Goal: Check status: Check status

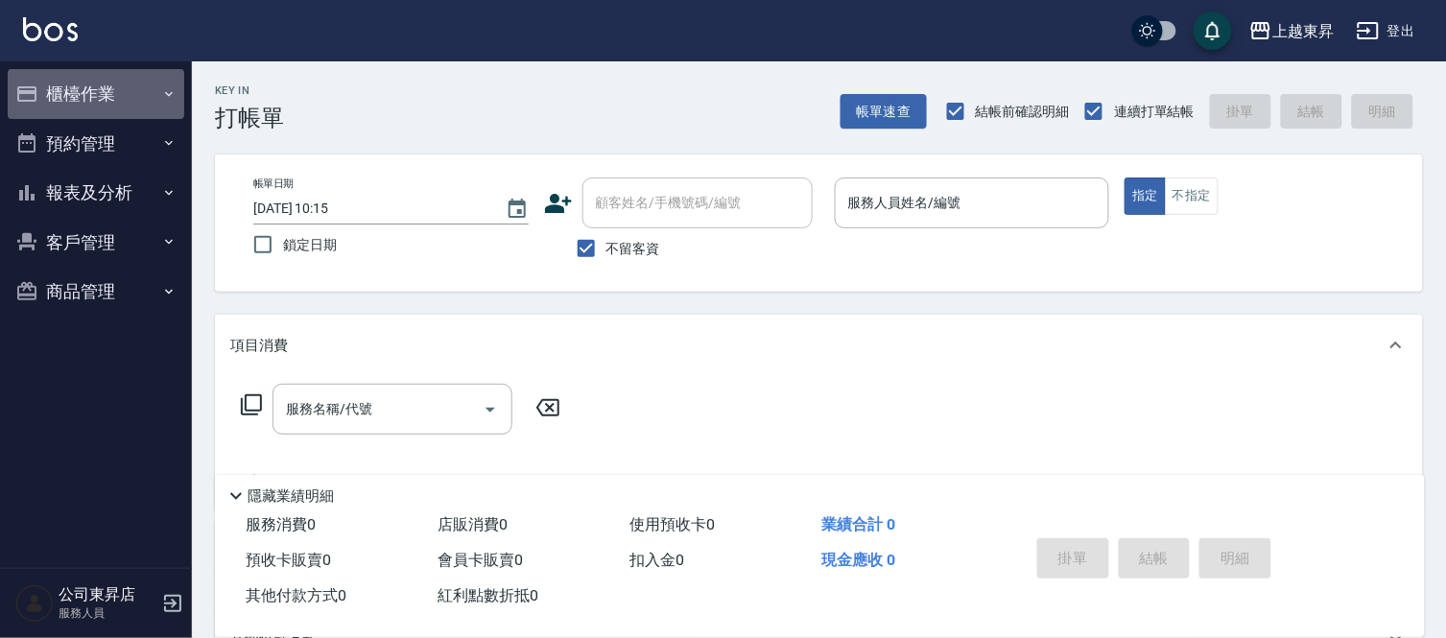
click at [111, 102] on button "櫃檯作業" at bounding box center [96, 94] width 177 height 50
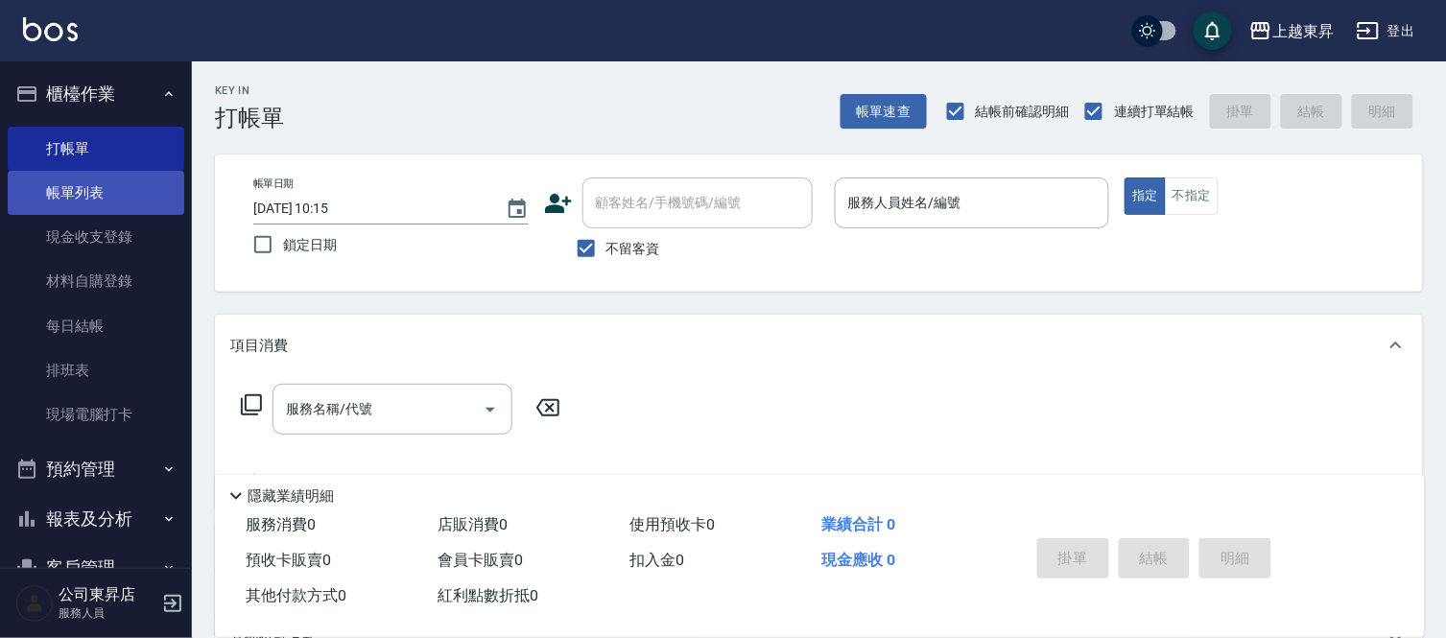
click at [113, 179] on link "帳單列表" at bounding box center [96, 193] width 177 height 44
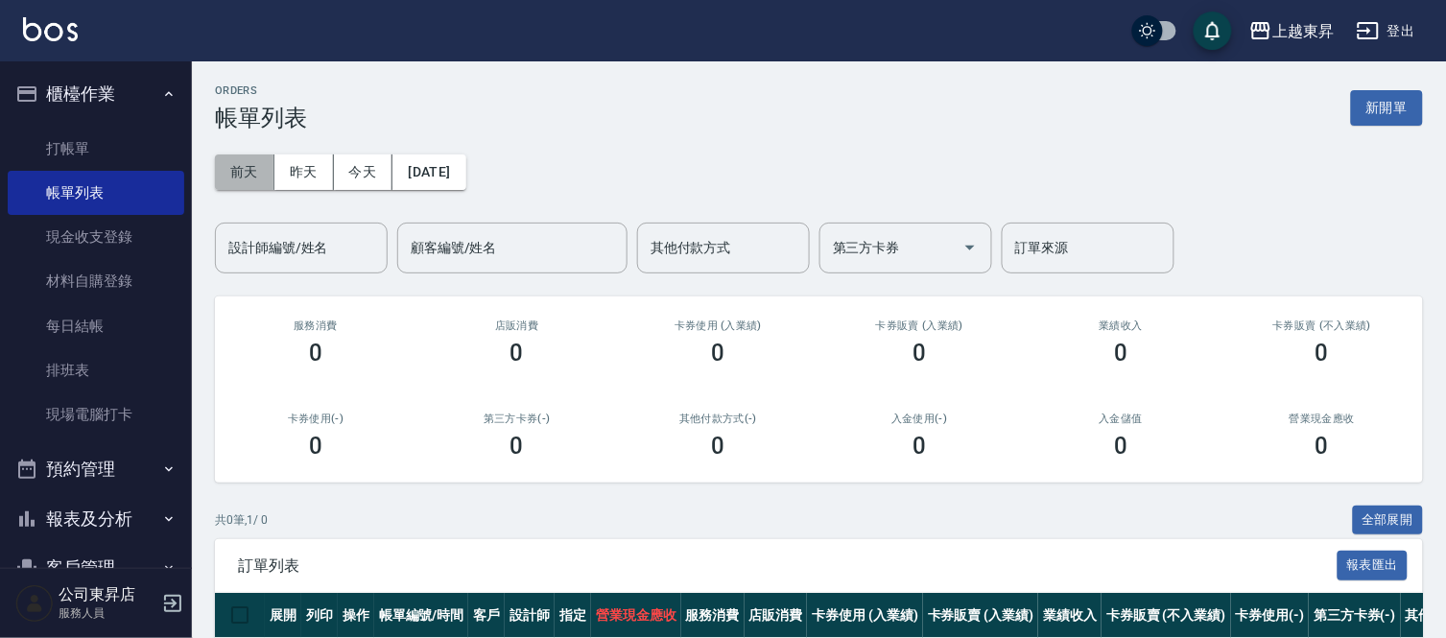
click at [263, 173] on button "前天" at bounding box center [244, 171] width 59 height 35
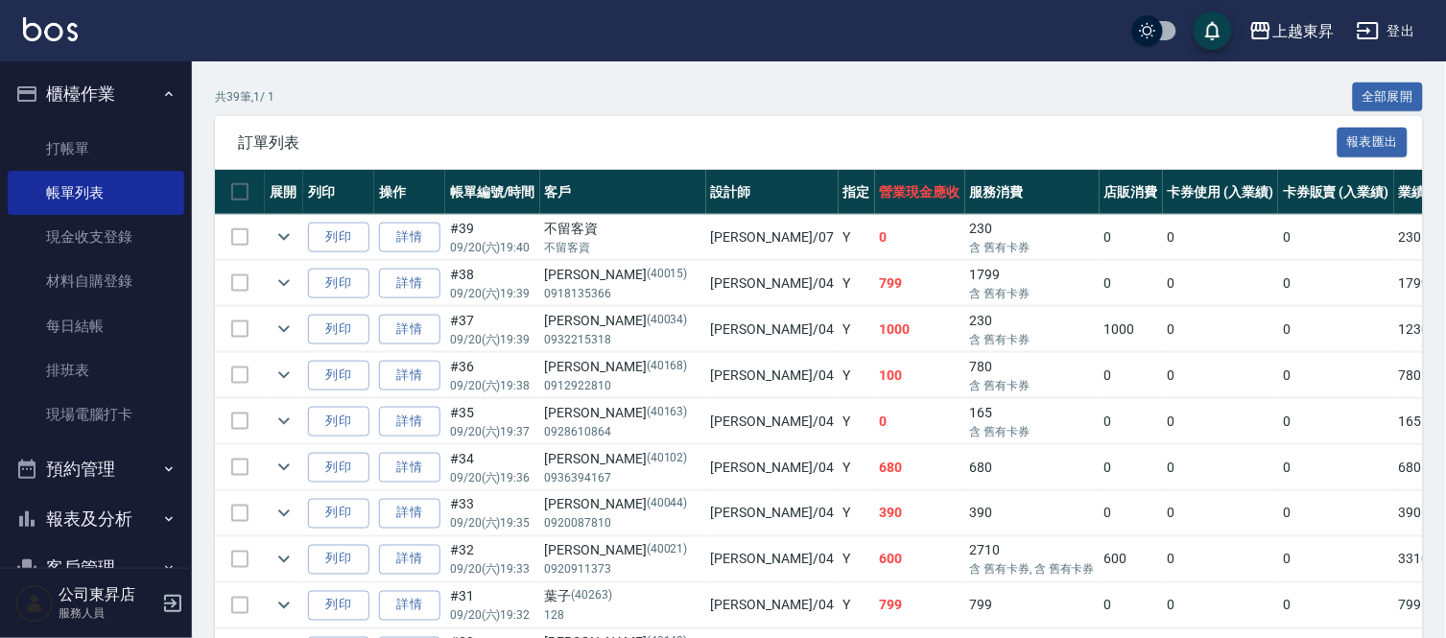
scroll to position [426, 0]
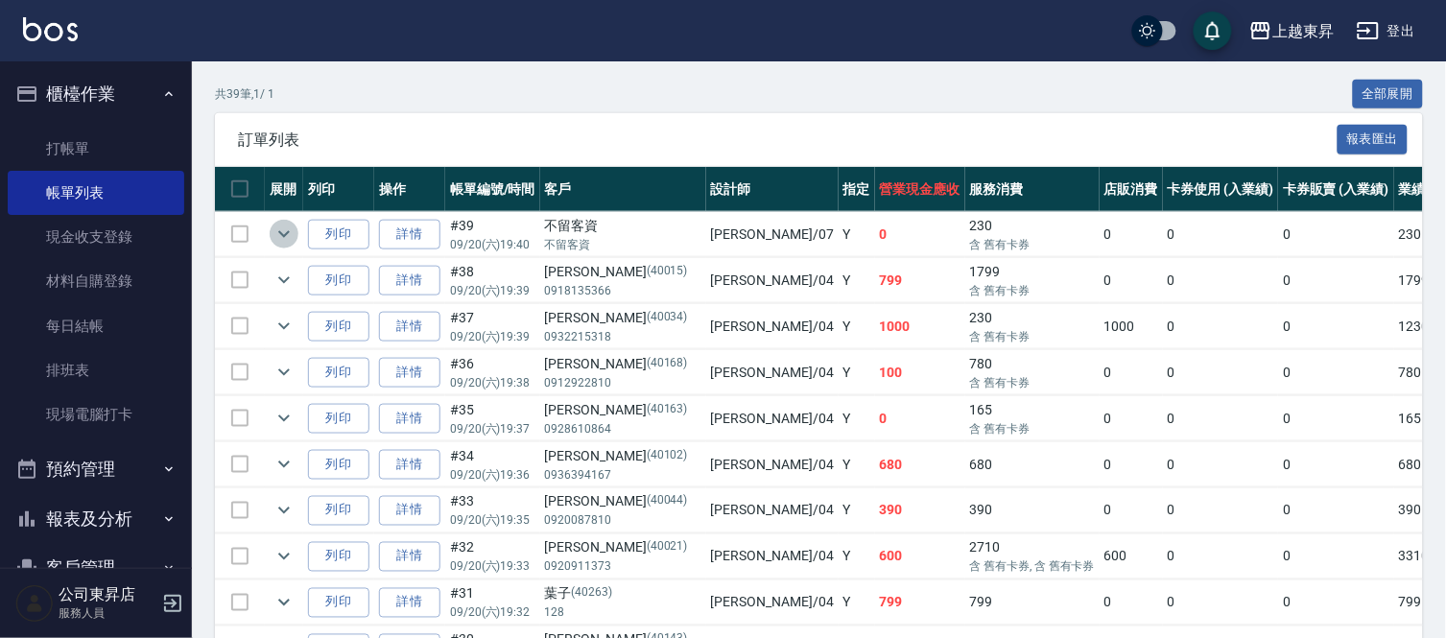
click at [272, 236] on icon "expand row" at bounding box center [283, 234] width 23 height 23
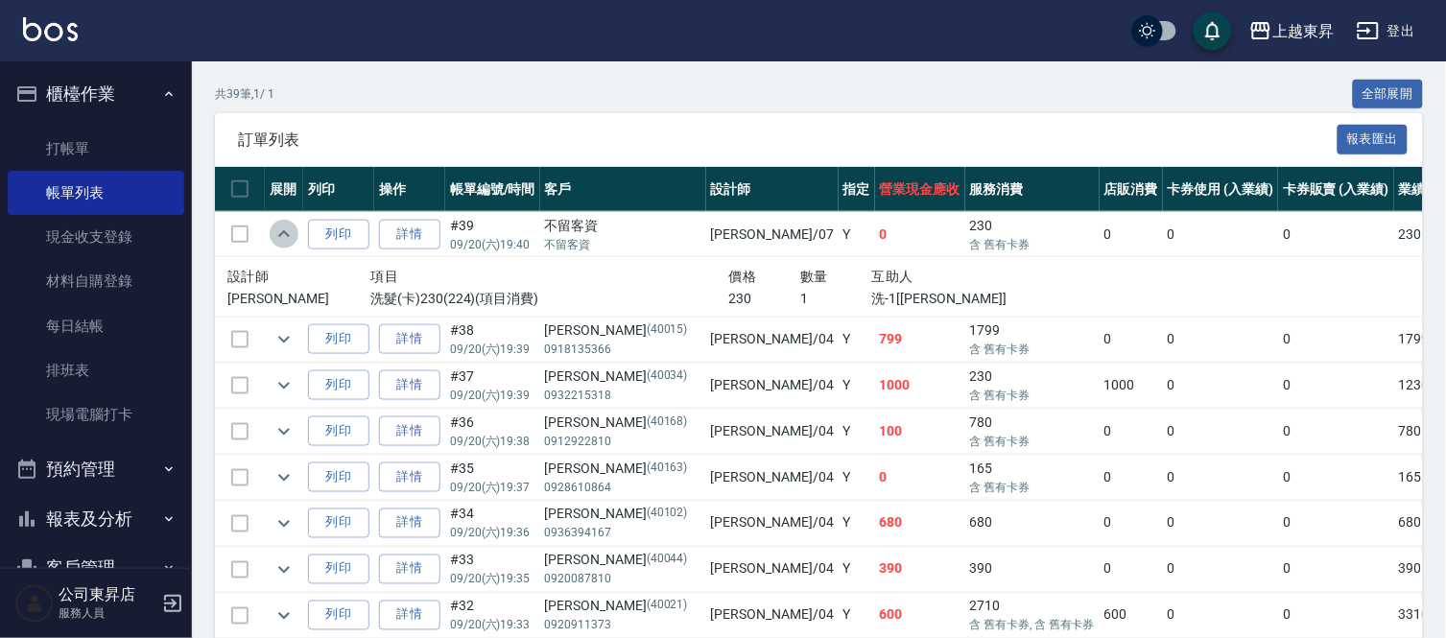
click at [272, 236] on icon "expand row" at bounding box center [283, 234] width 23 height 23
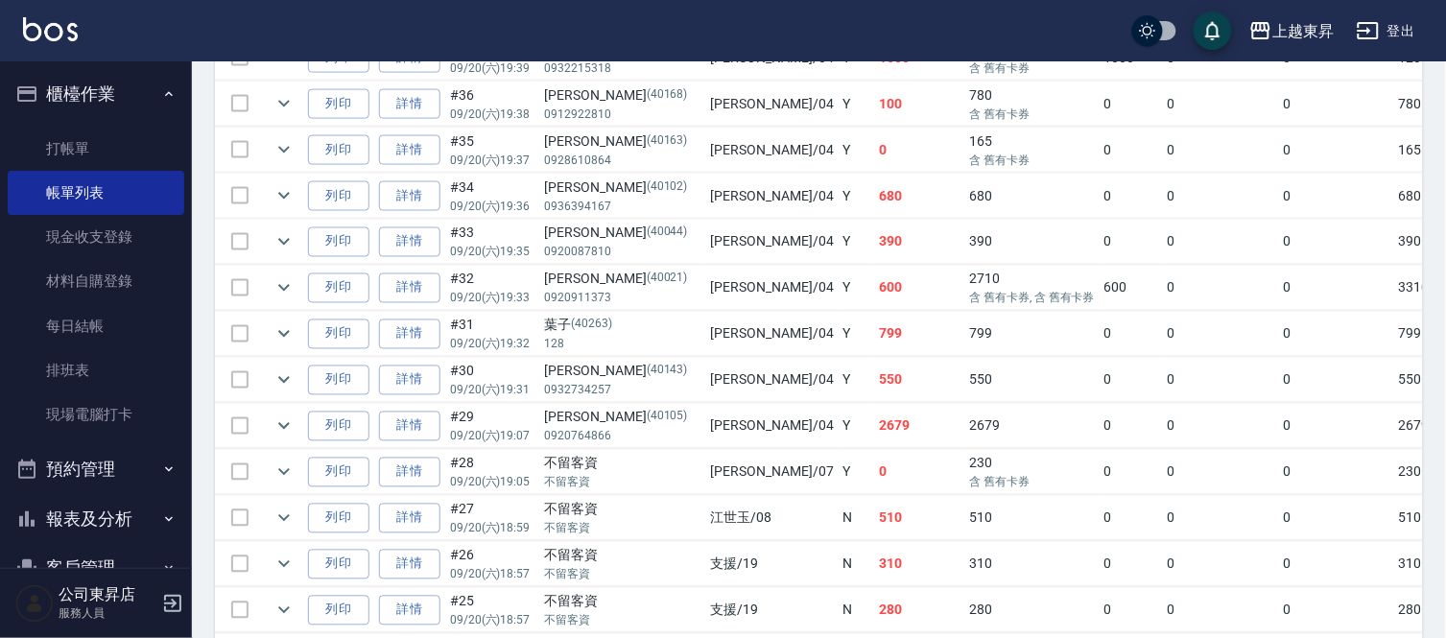
scroll to position [745, 0]
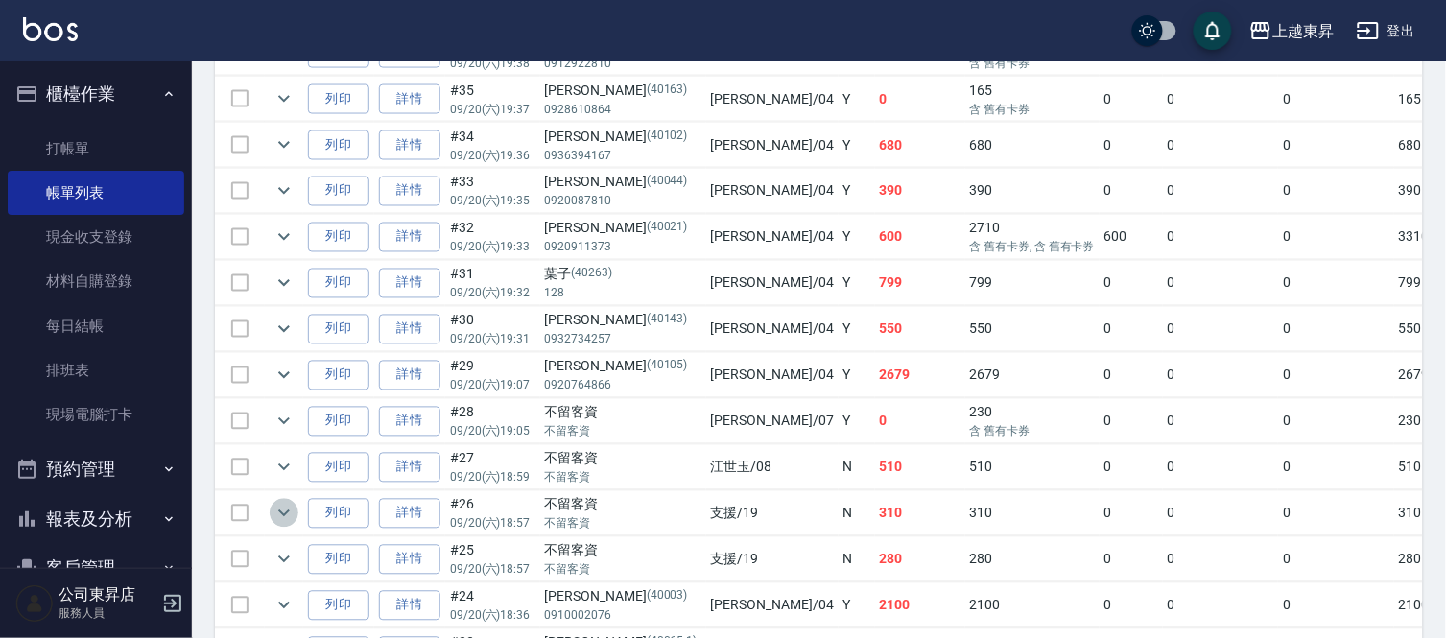
click at [285, 506] on icon "expand row" at bounding box center [283, 513] width 23 height 23
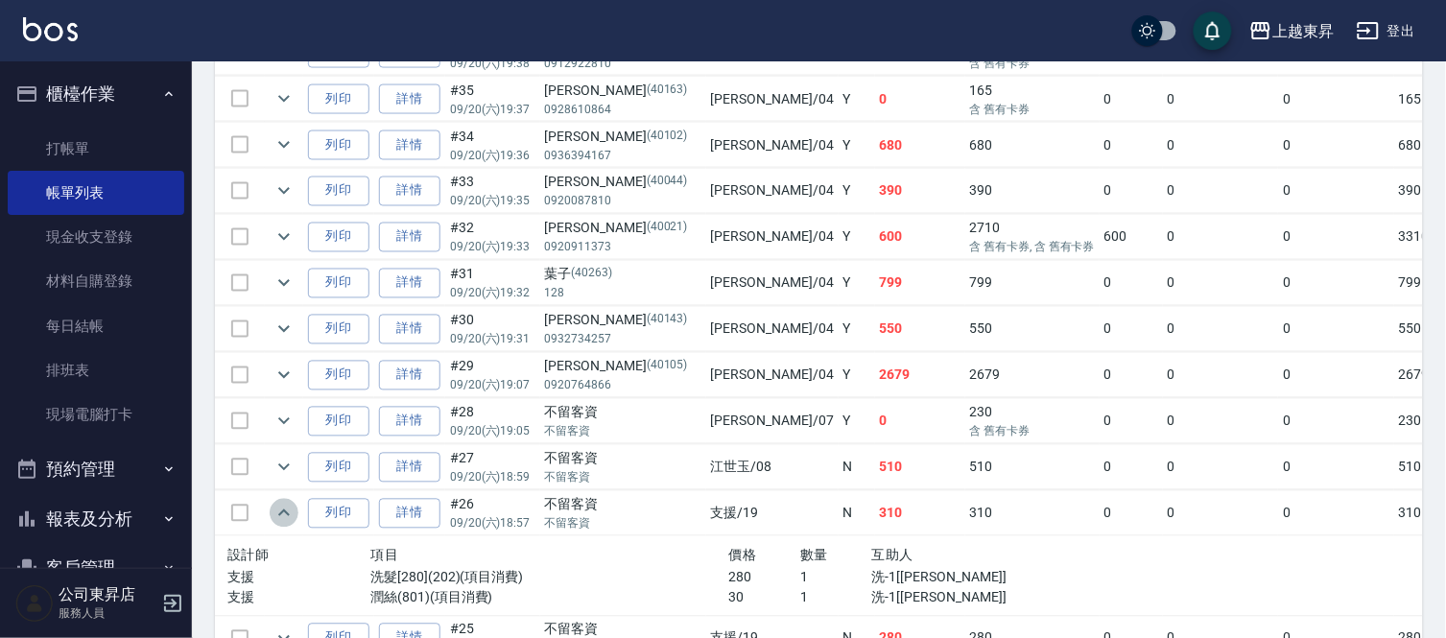
click at [285, 506] on icon "expand row" at bounding box center [283, 513] width 23 height 23
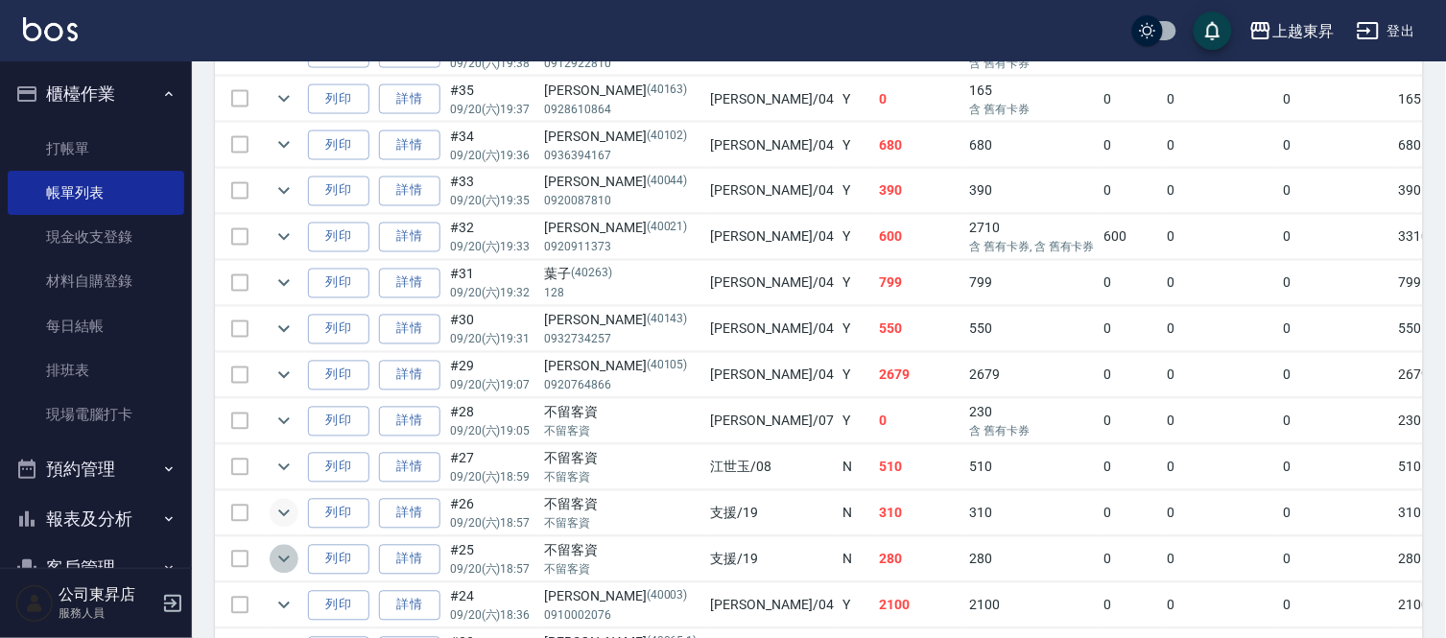
click at [282, 551] on icon "expand row" at bounding box center [283, 559] width 23 height 23
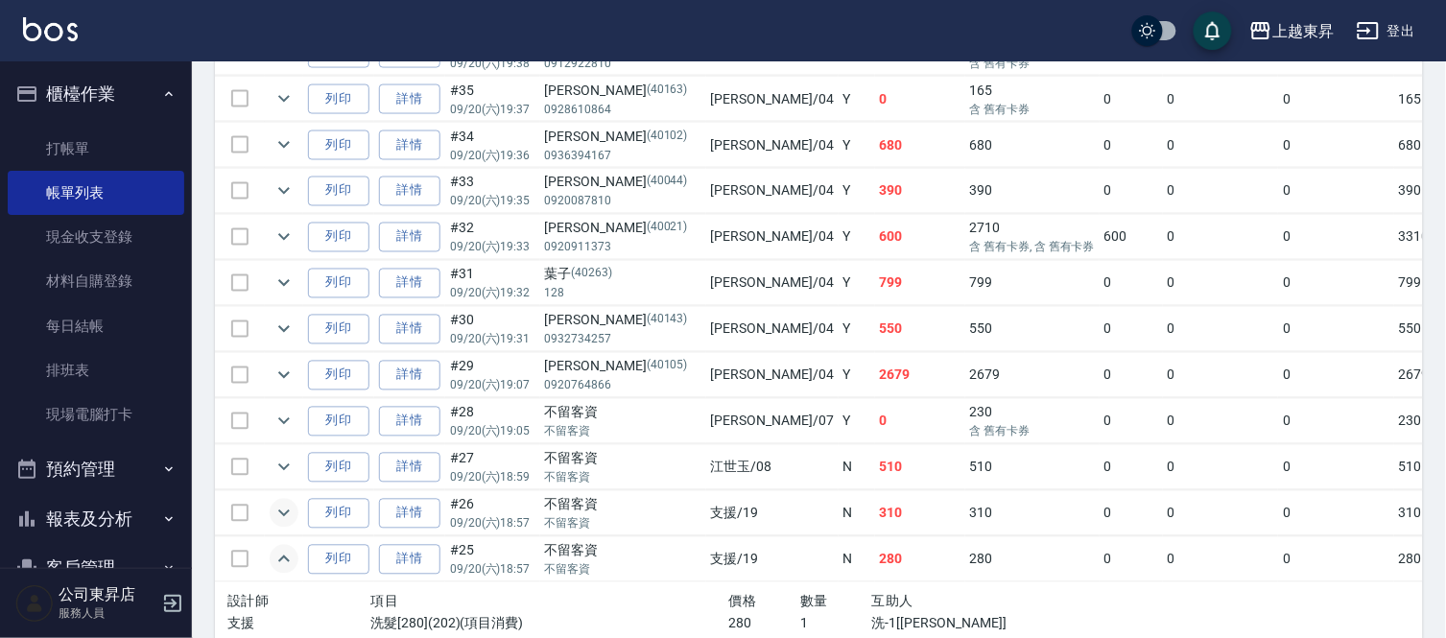
click at [283, 551] on icon "expand row" at bounding box center [283, 559] width 23 height 23
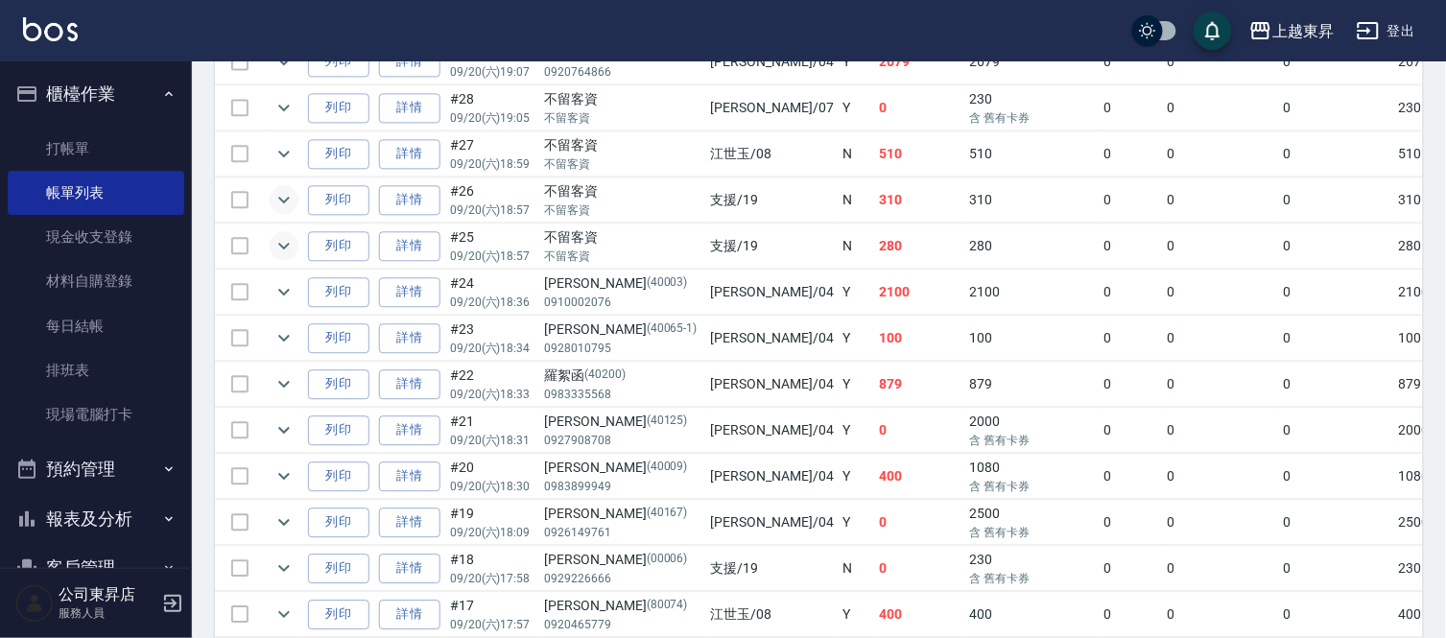
scroll to position [1066, 0]
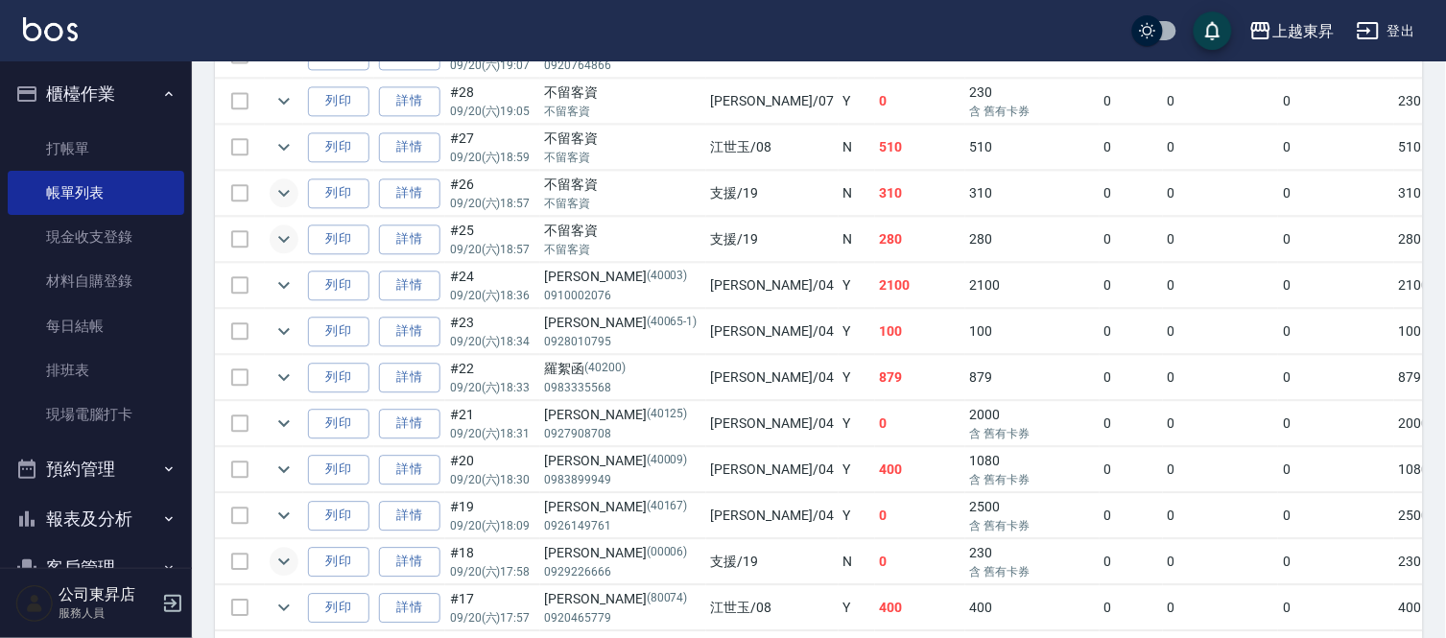
click at [295, 569] on icon "expand row" at bounding box center [283, 561] width 23 height 23
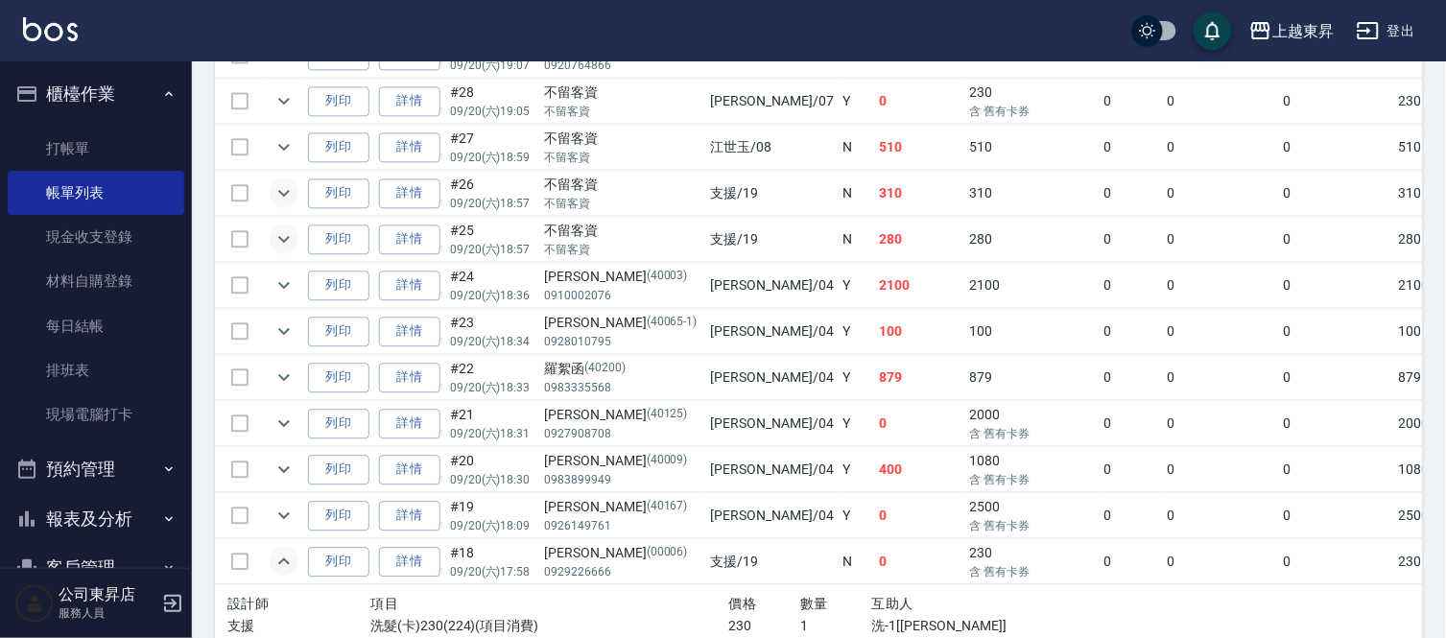
scroll to position [1279, 0]
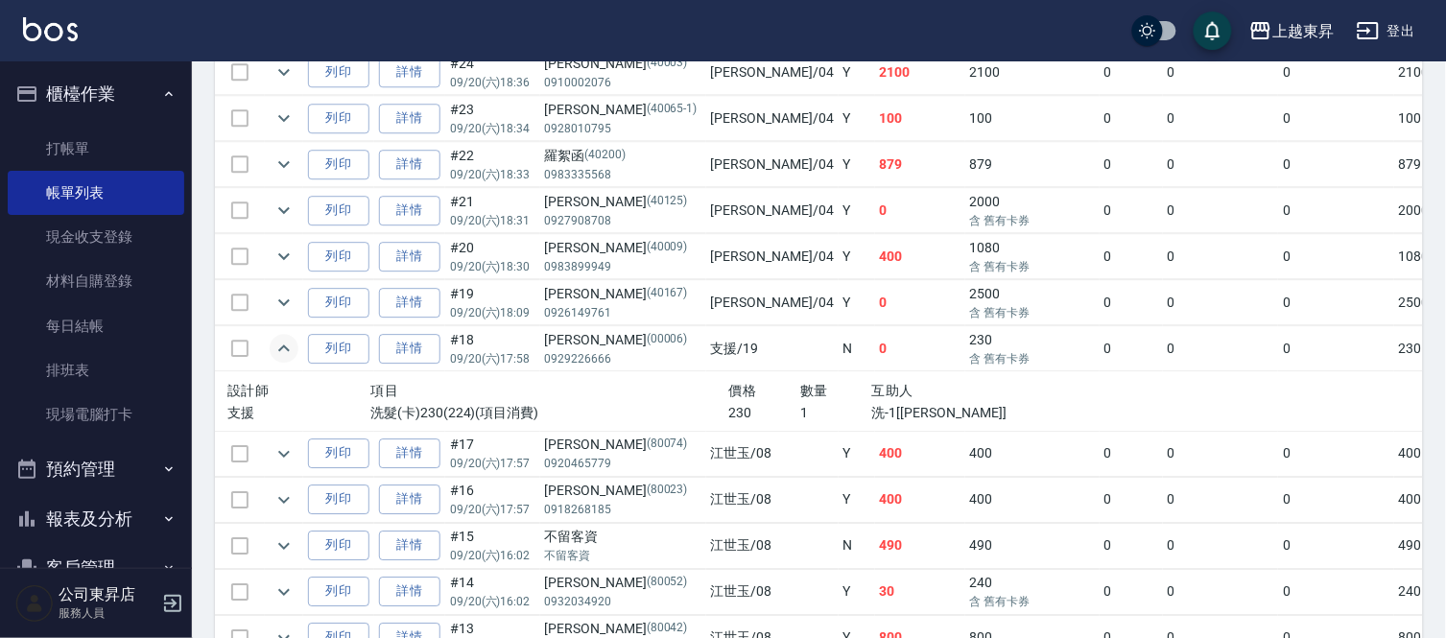
click at [279, 363] on button "expand row" at bounding box center [284, 348] width 29 height 29
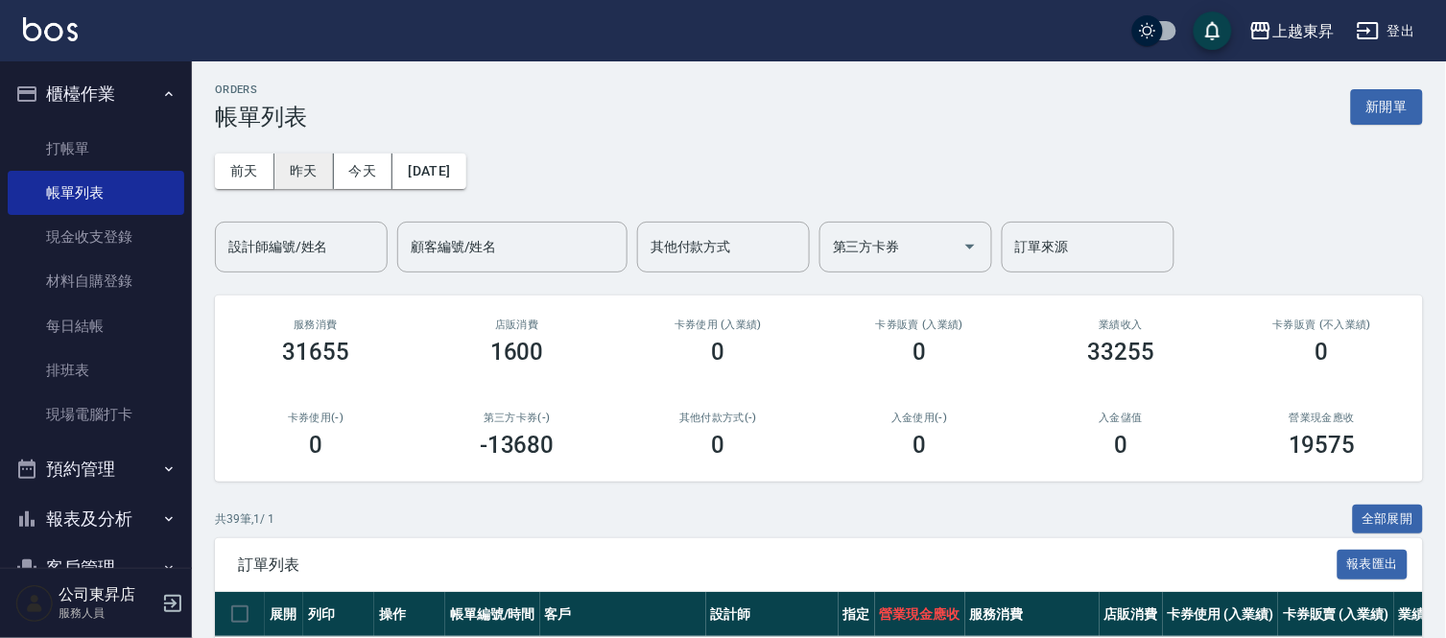
scroll to position [0, 0]
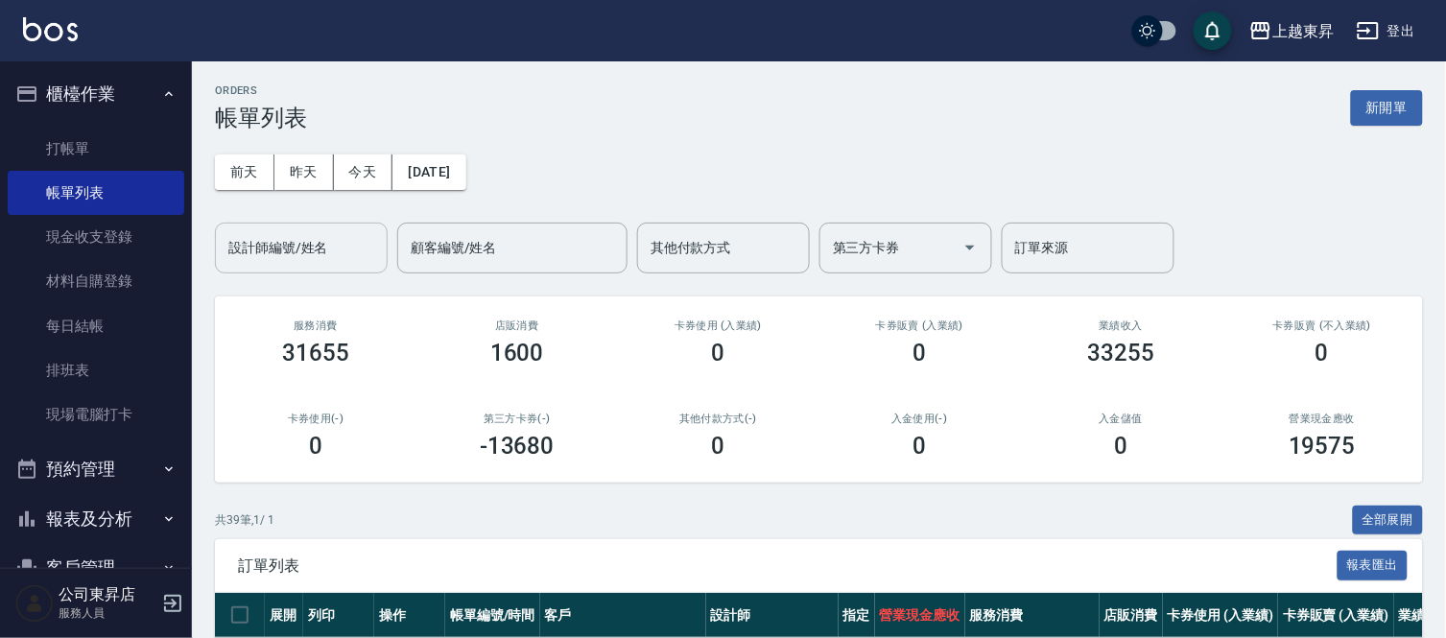
click at [346, 244] on input "設計師編號/姓名" at bounding box center [301, 248] width 155 height 34
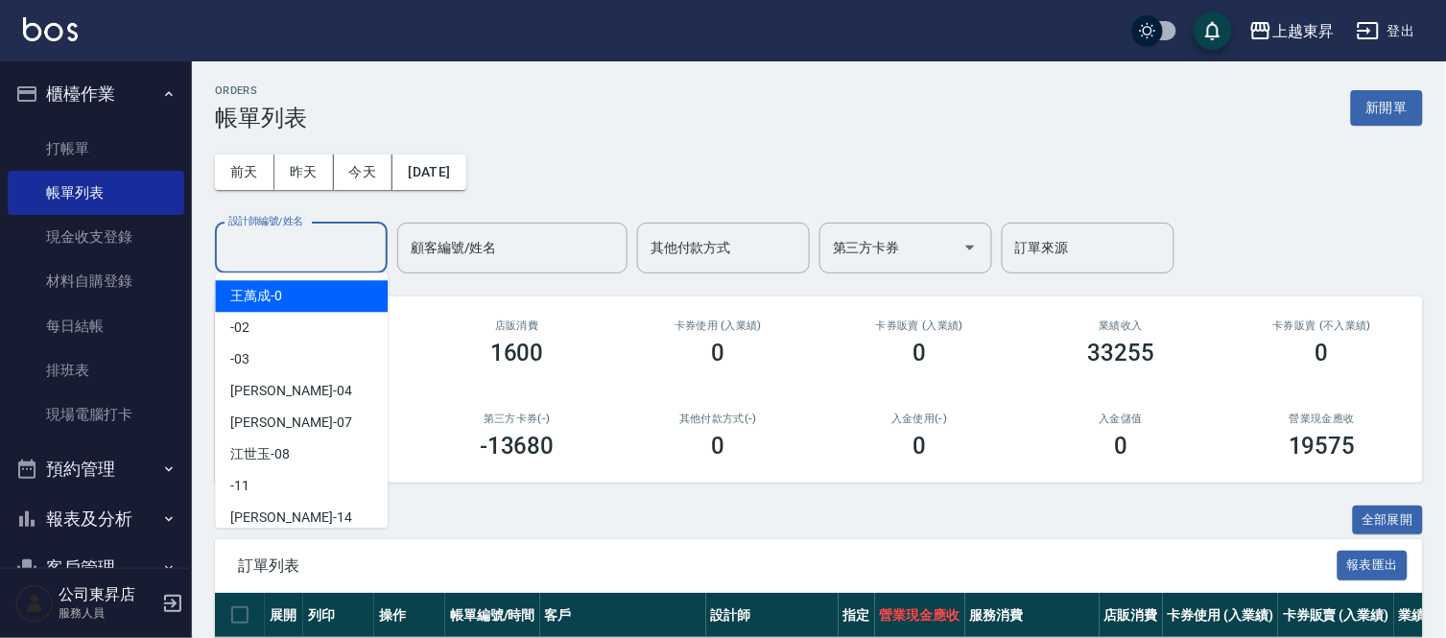
type input "1"
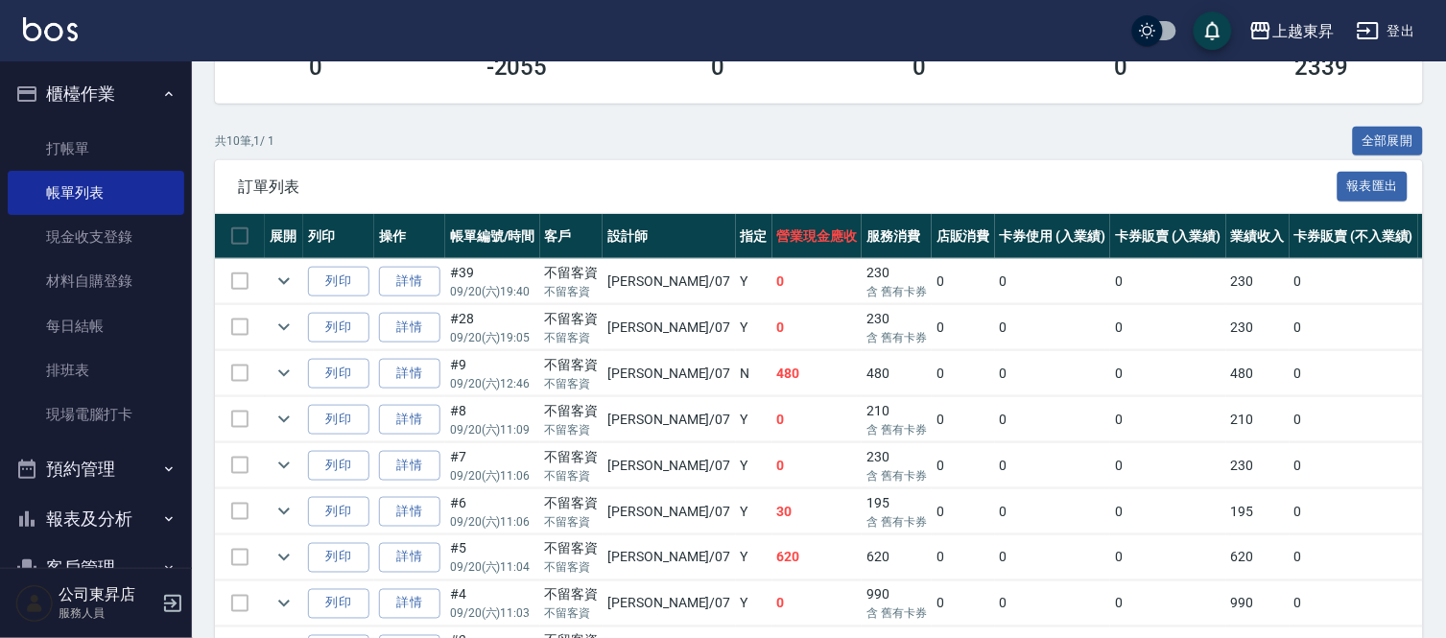
scroll to position [553, 0]
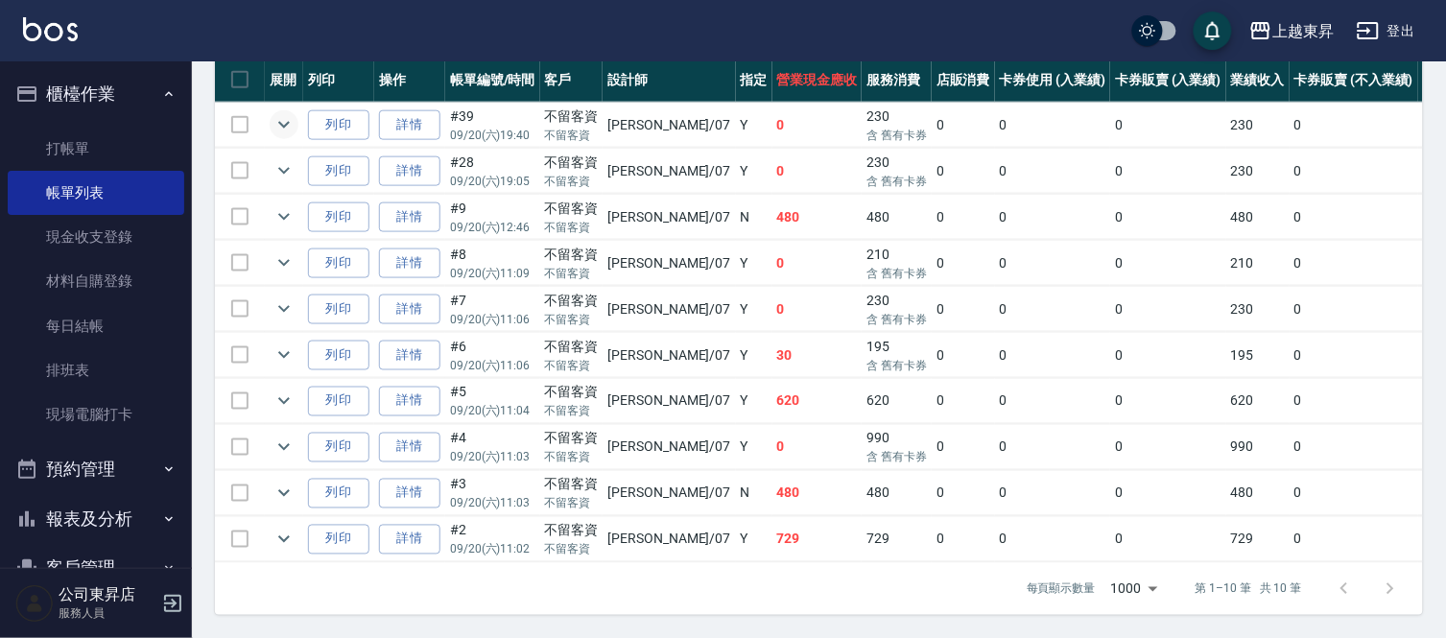
type input "榮松-07"
click at [283, 113] on icon "expand row" at bounding box center [283, 124] width 23 height 23
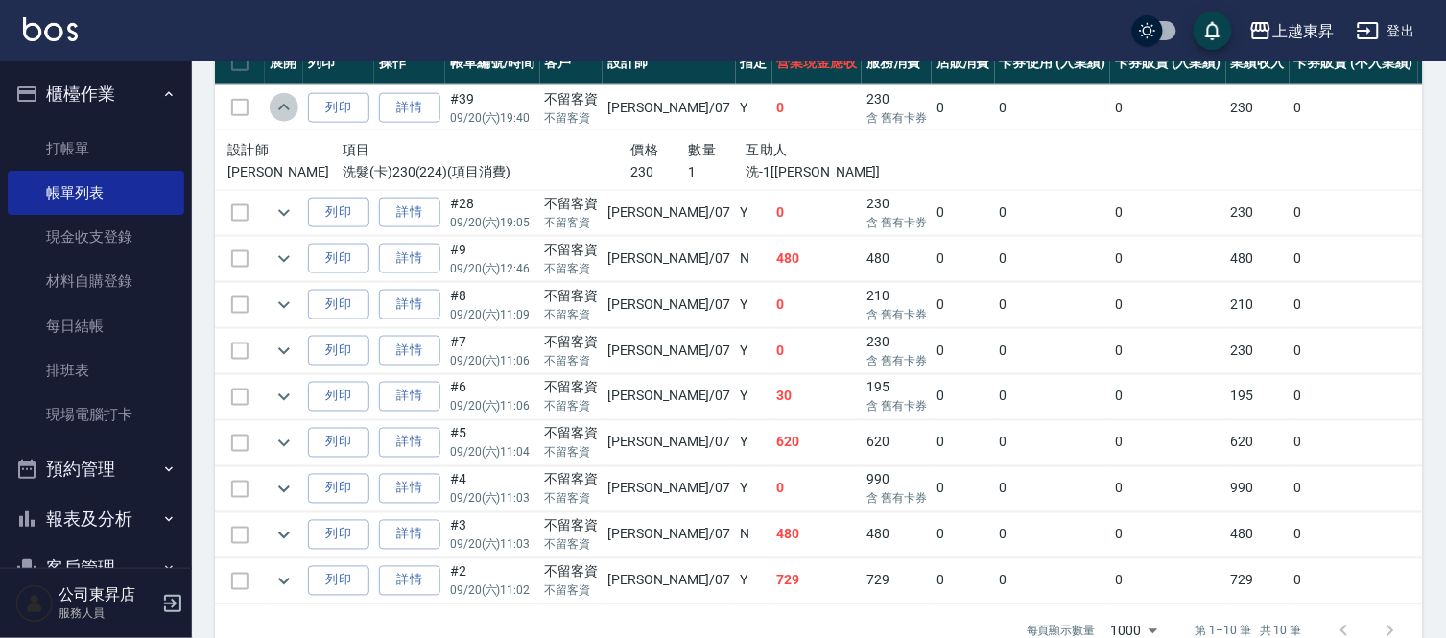
click at [284, 103] on icon "expand row" at bounding box center [283, 107] width 23 height 23
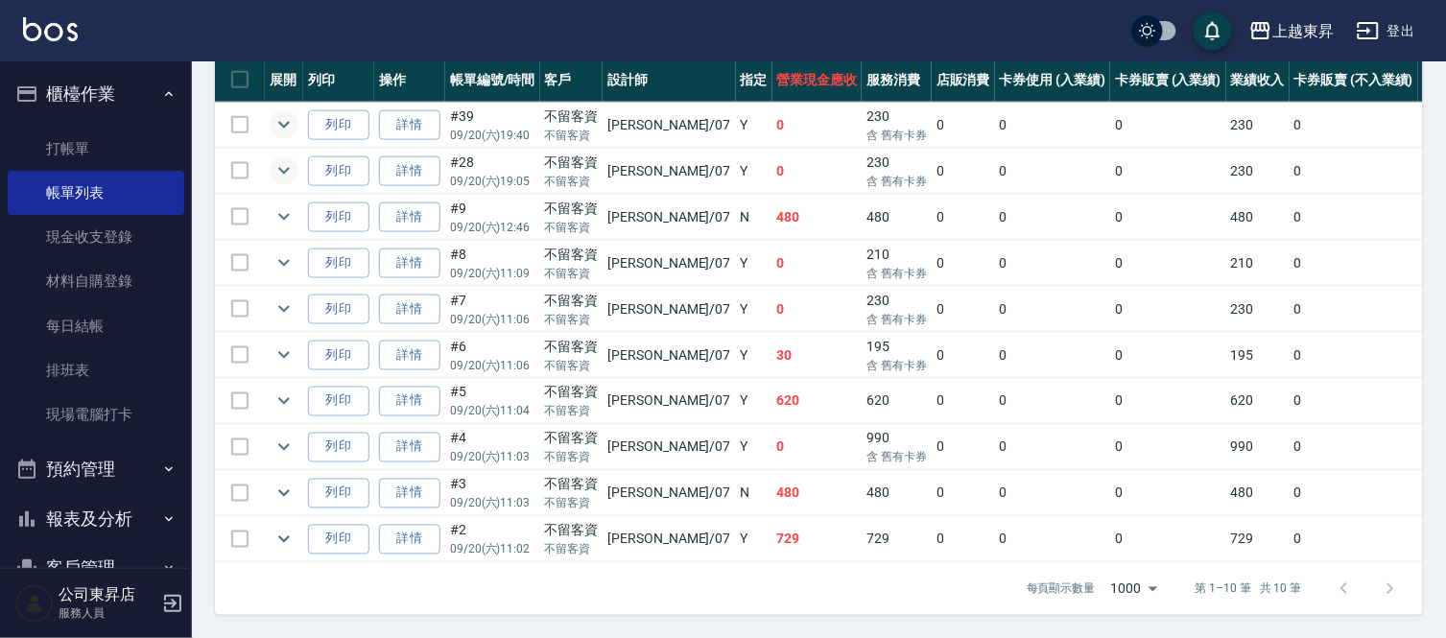
click at [284, 159] on icon "expand row" at bounding box center [283, 170] width 23 height 23
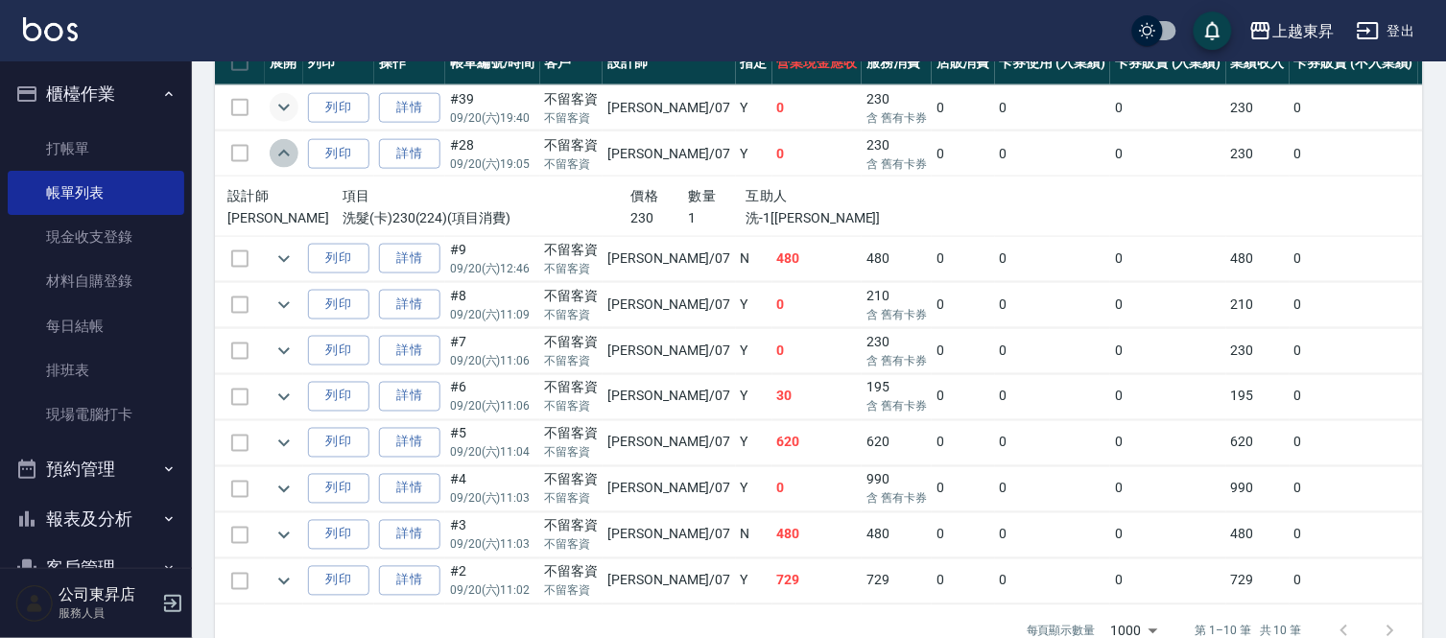
click at [284, 151] on icon "expand row" at bounding box center [284, 153] width 12 height 7
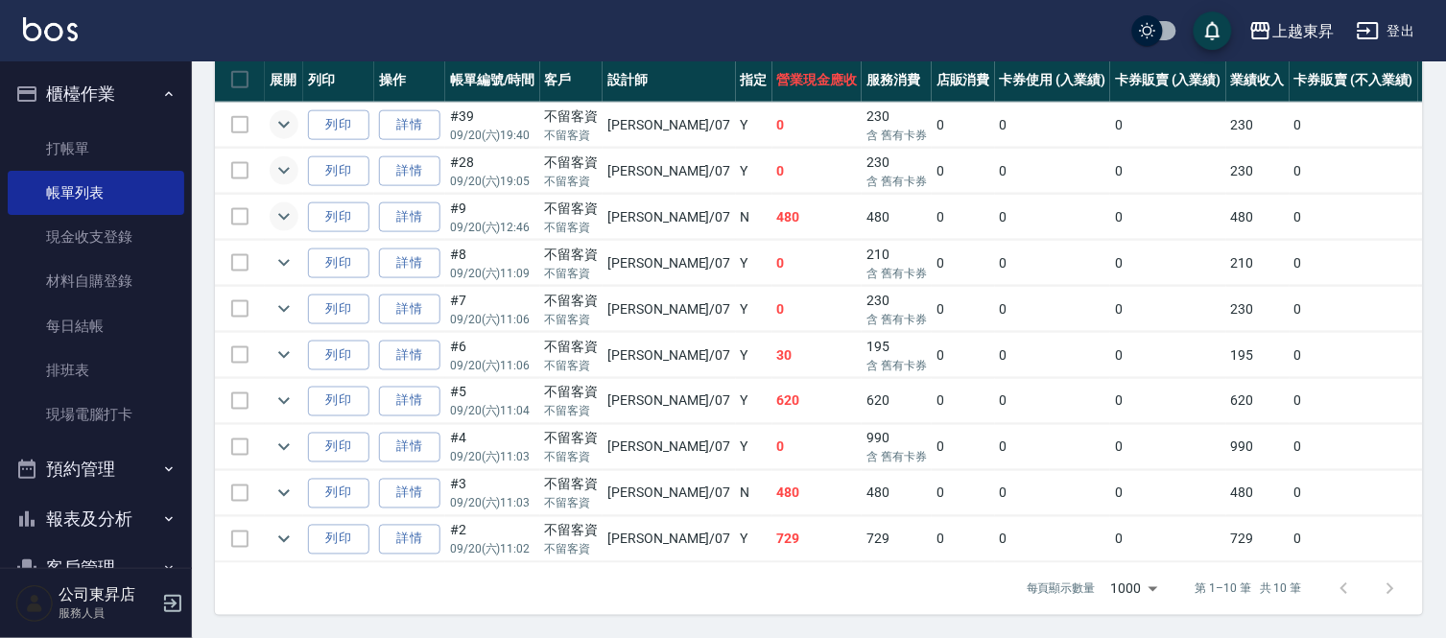
click at [275, 205] on icon "expand row" at bounding box center [283, 216] width 23 height 23
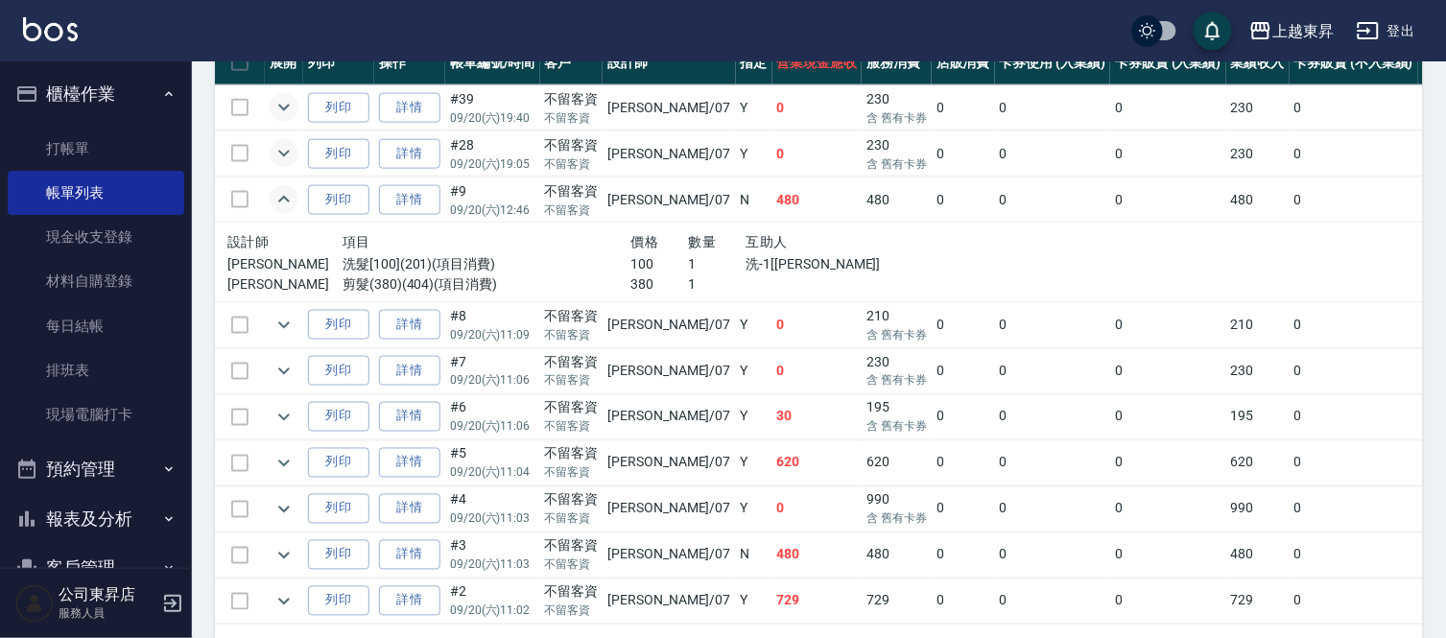
click at [275, 189] on icon "expand row" at bounding box center [283, 199] width 23 height 23
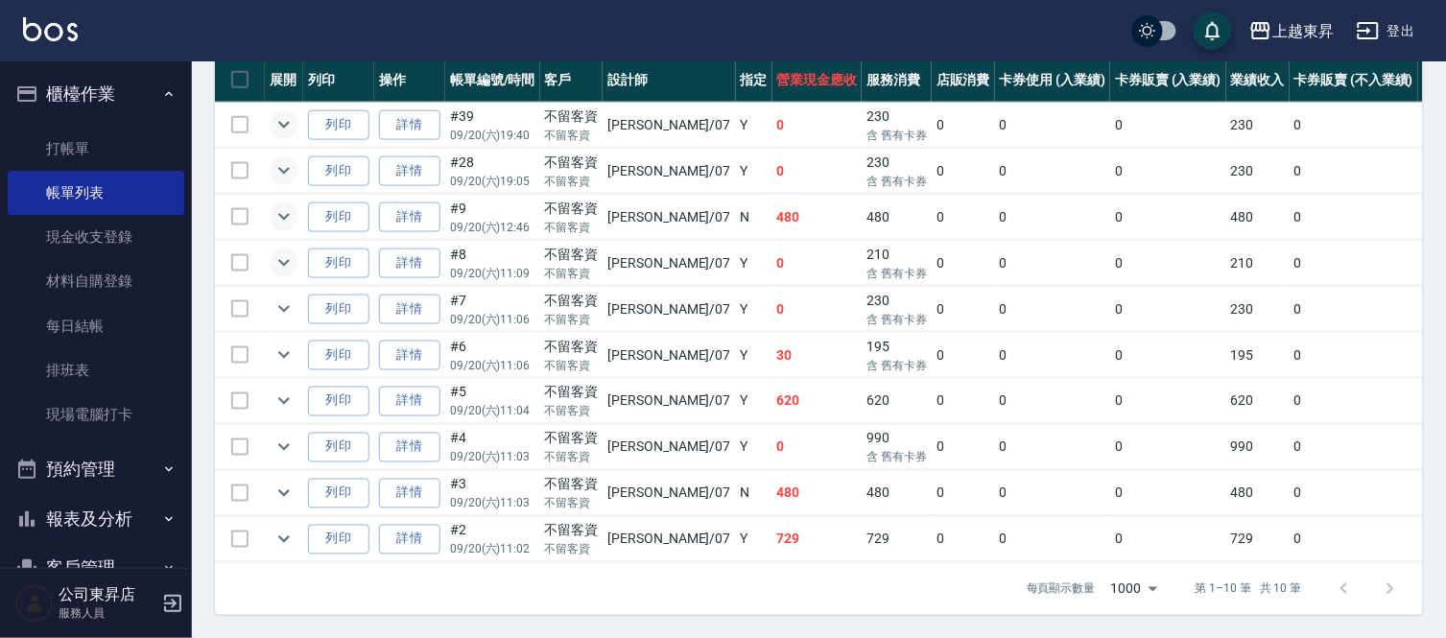
click at [279, 248] on button "expand row" at bounding box center [284, 262] width 29 height 29
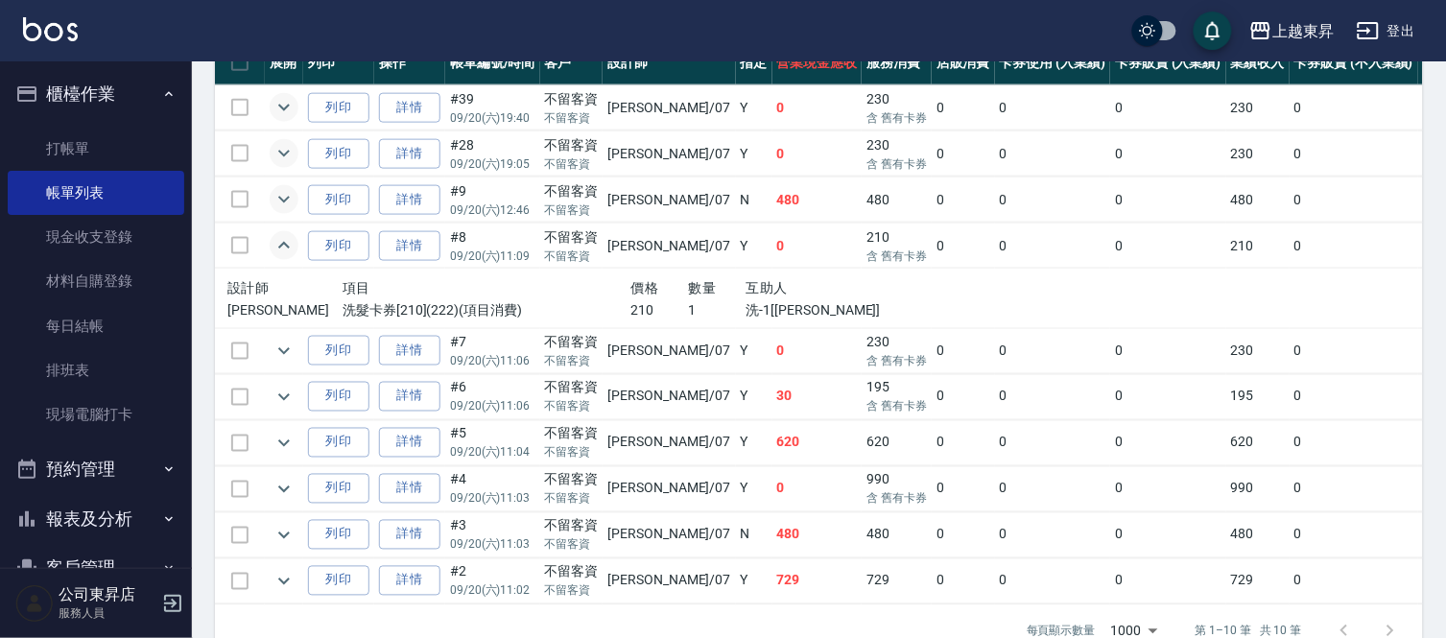
click at [279, 231] on button "expand row" at bounding box center [284, 245] width 29 height 29
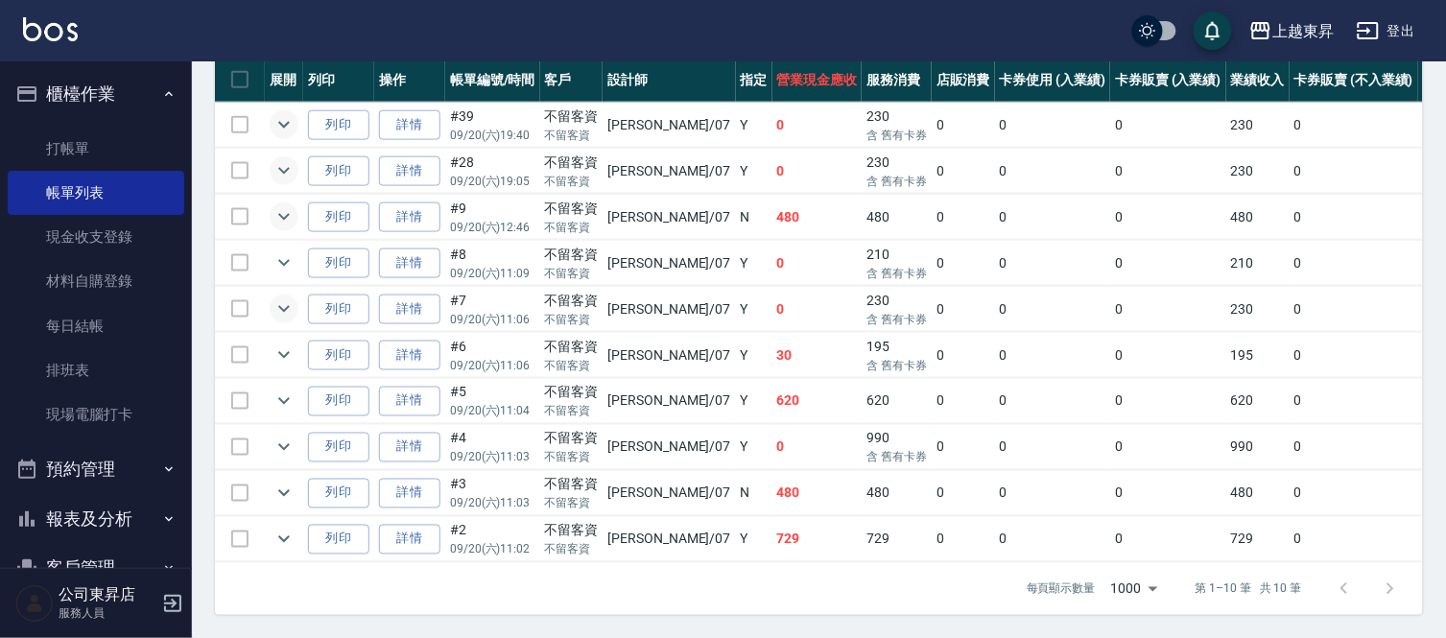
click at [286, 297] on icon "expand row" at bounding box center [283, 308] width 23 height 23
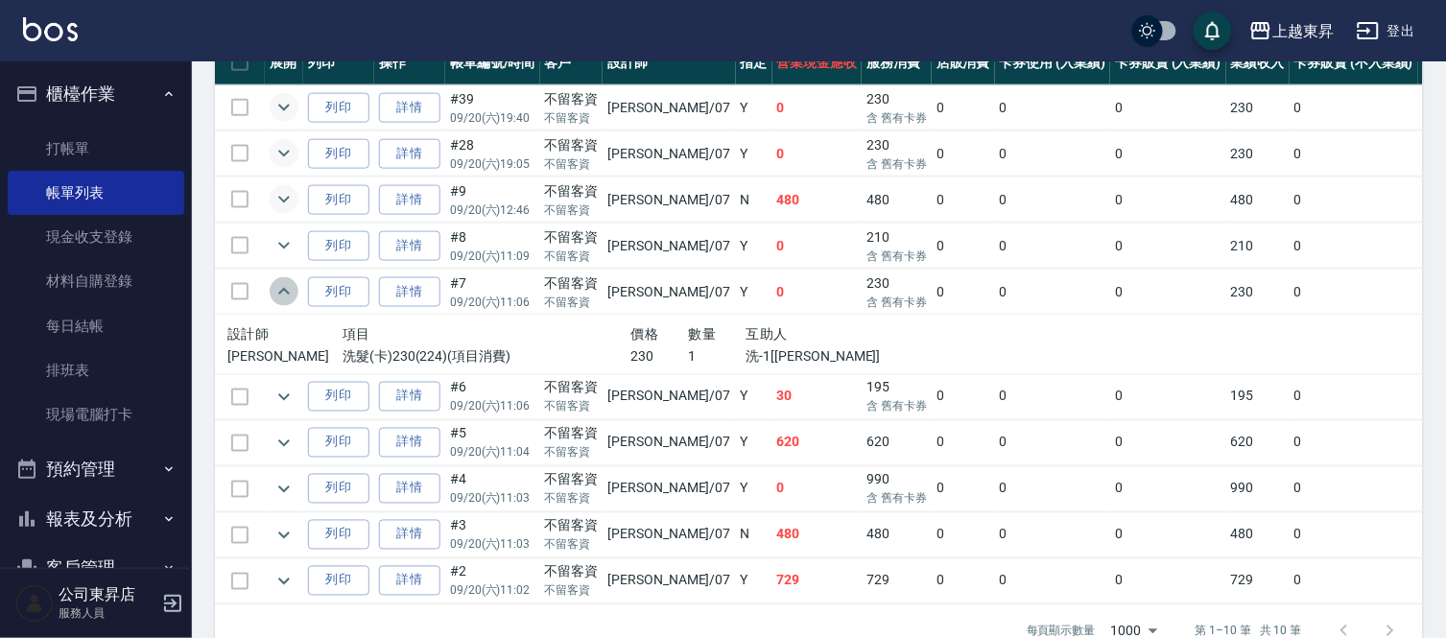
click at [286, 283] on icon "expand row" at bounding box center [283, 291] width 23 height 23
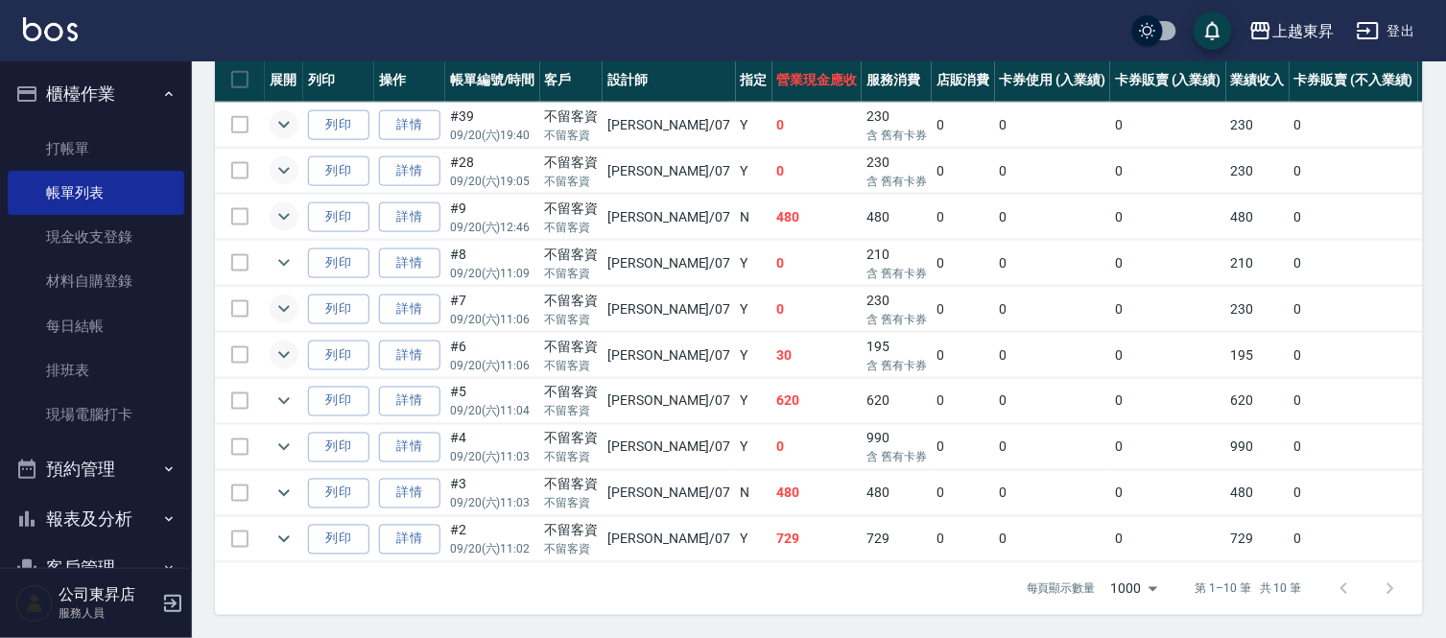
click at [283, 343] on icon "expand row" at bounding box center [283, 354] width 23 height 23
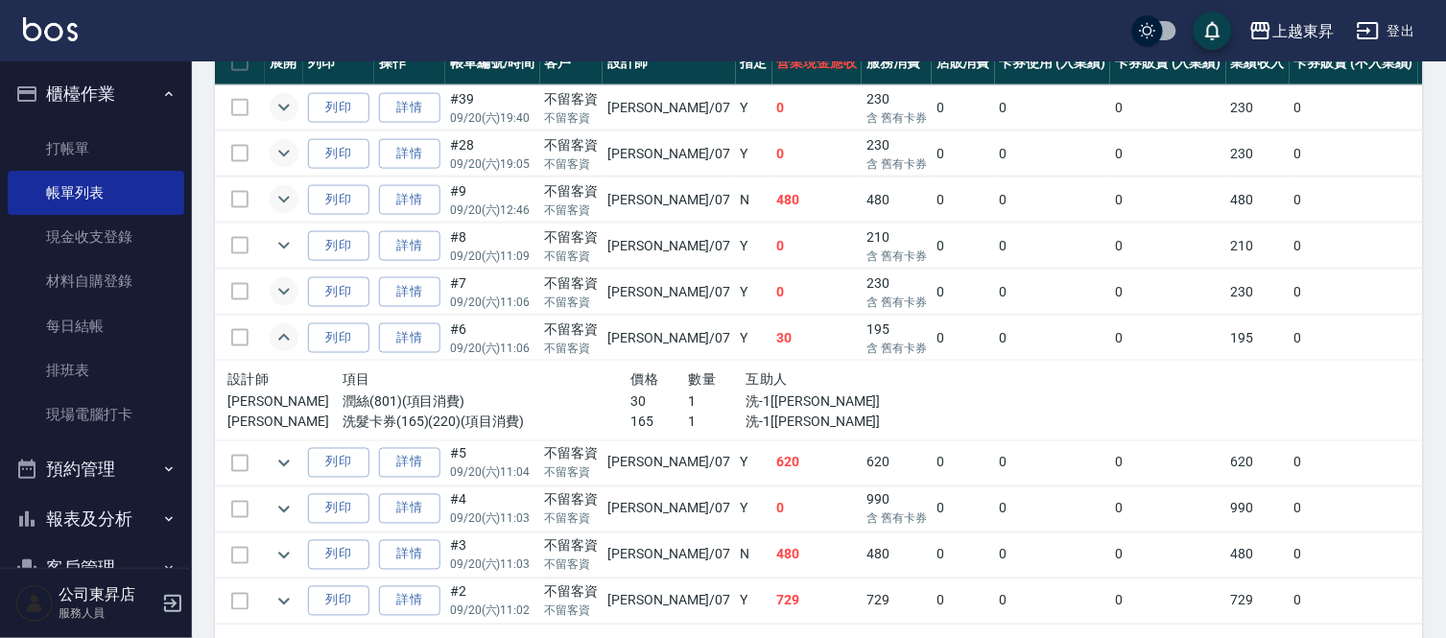
click at [283, 326] on icon "expand row" at bounding box center [283, 337] width 23 height 23
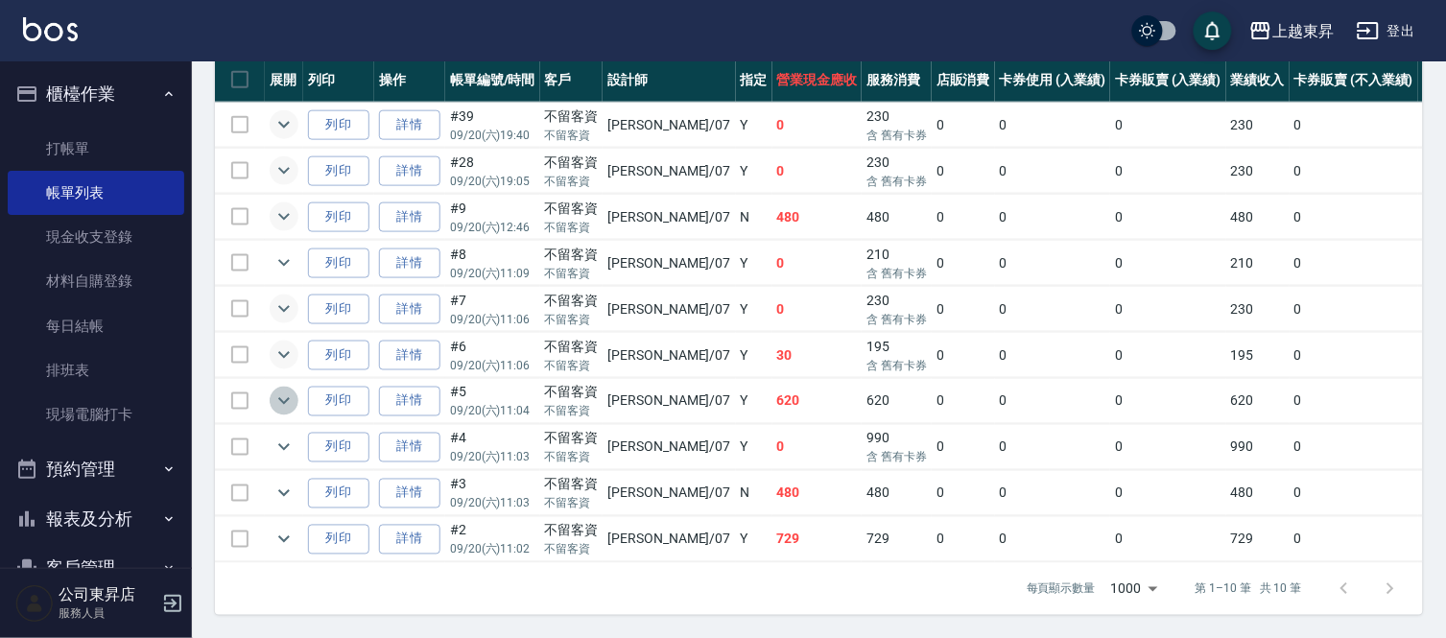
click at [285, 398] on icon "expand row" at bounding box center [284, 401] width 12 height 7
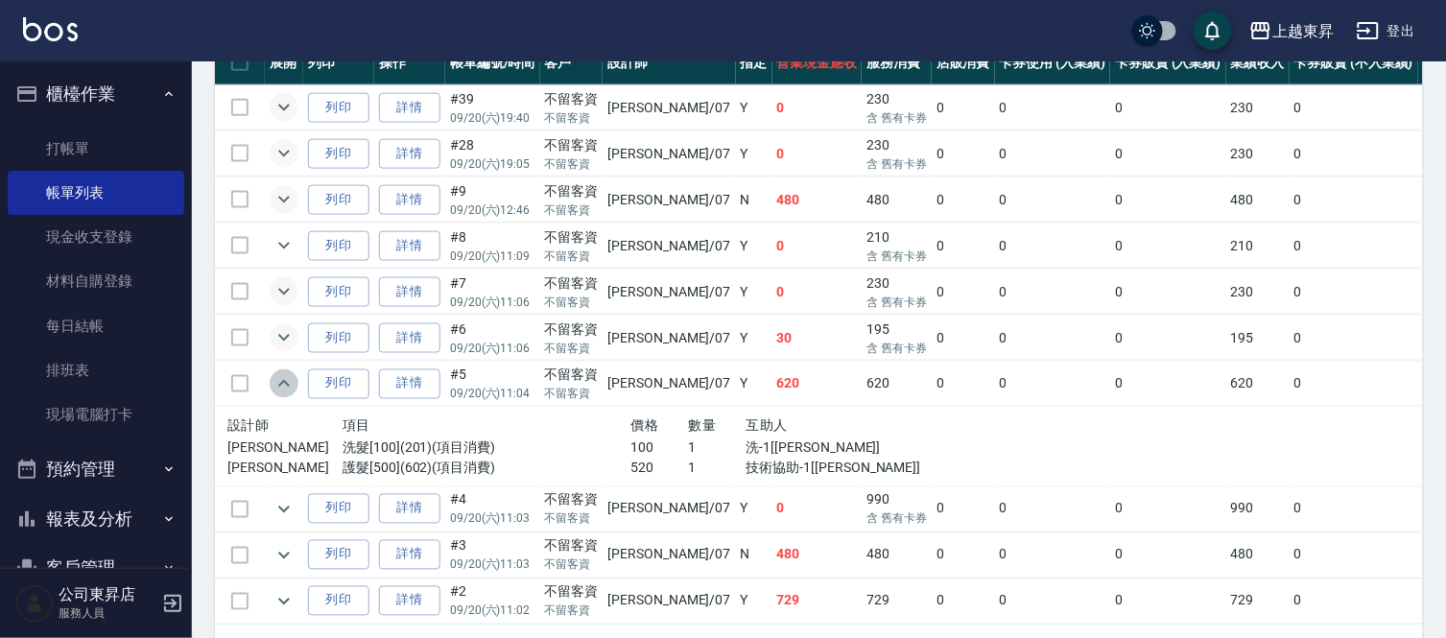
click at [285, 384] on icon "expand row" at bounding box center [284, 383] width 12 height 7
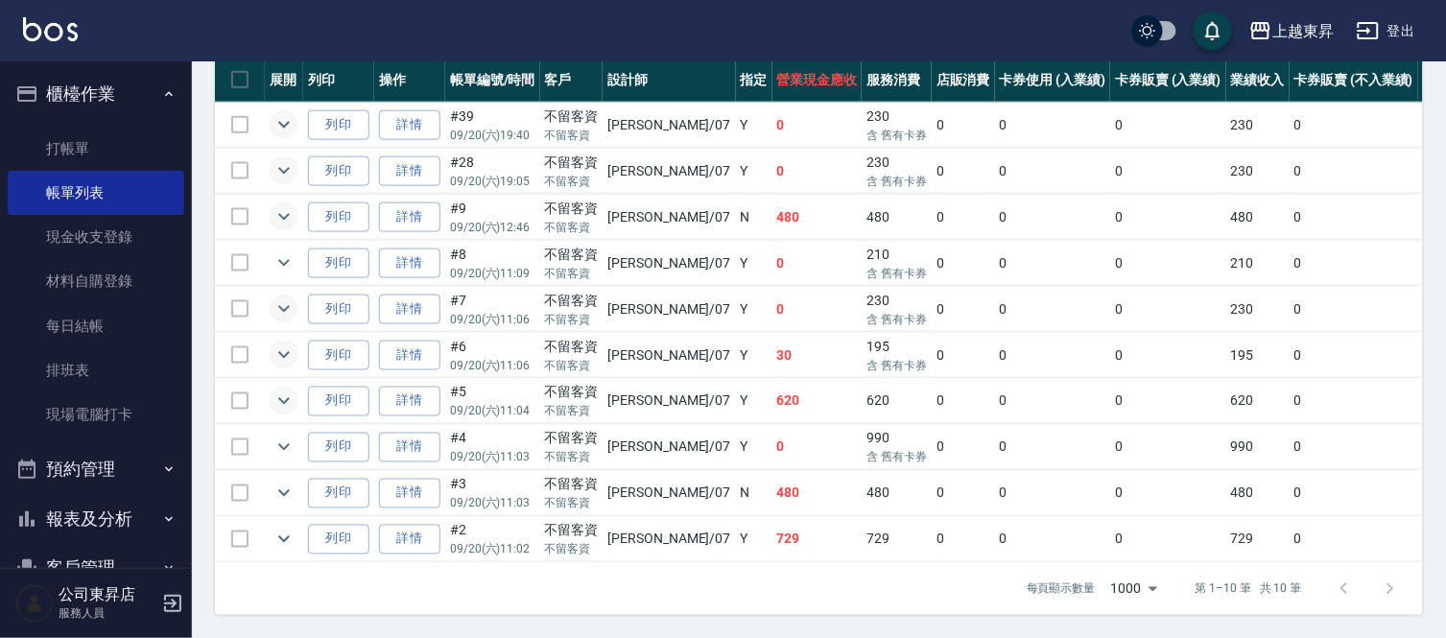
click at [285, 398] on icon "expand row" at bounding box center [284, 401] width 12 height 7
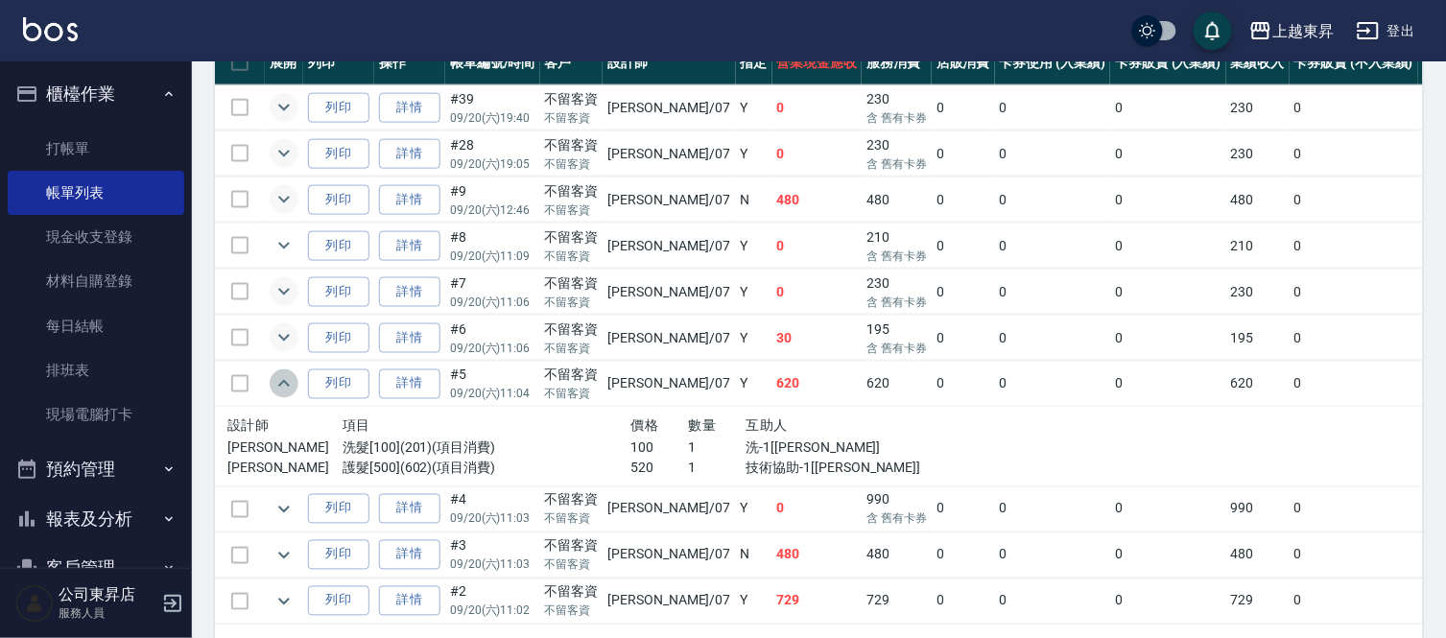
click at [285, 384] on icon "expand row" at bounding box center [284, 383] width 12 height 7
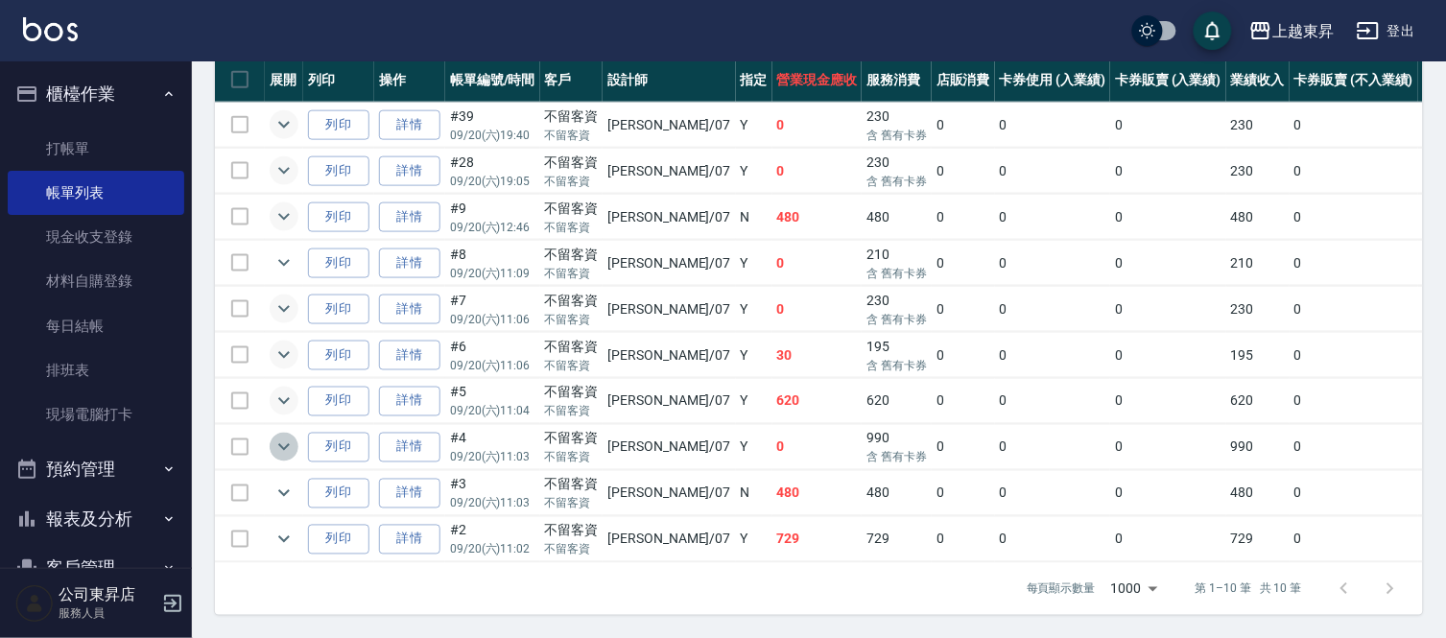
click at [283, 436] on icon "expand row" at bounding box center [283, 447] width 23 height 23
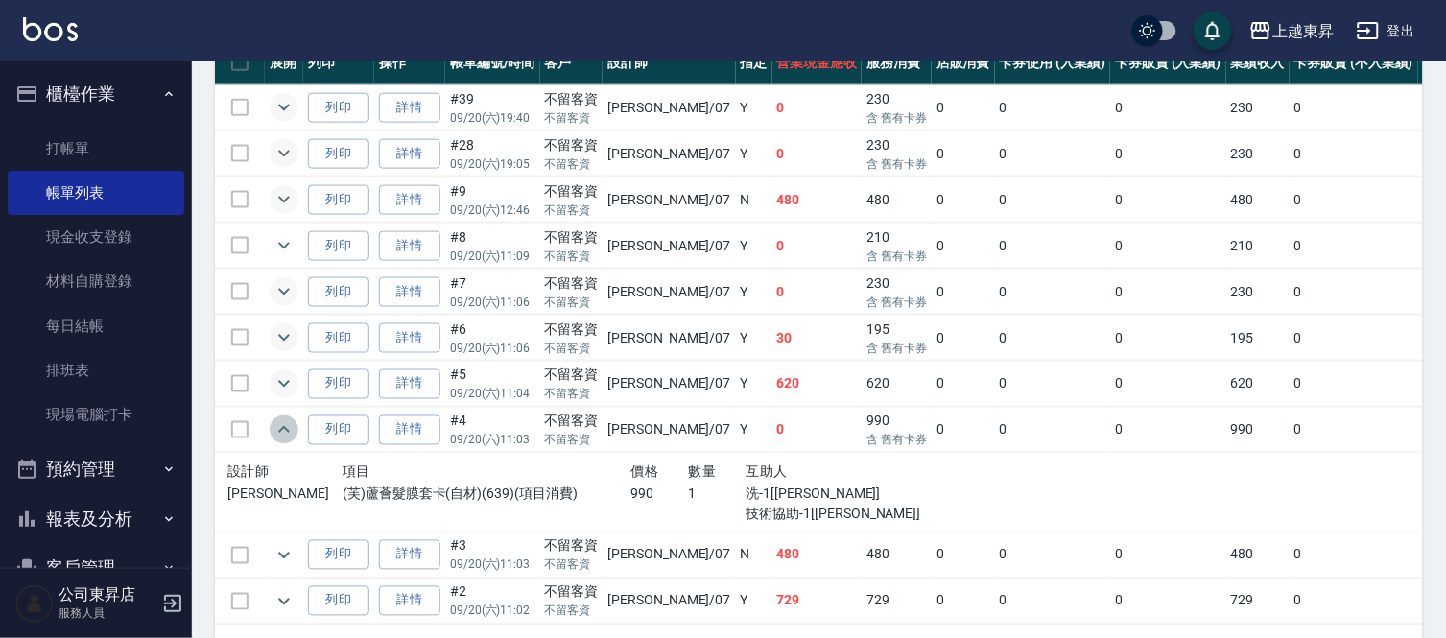
click at [283, 419] on icon "expand row" at bounding box center [283, 429] width 23 height 23
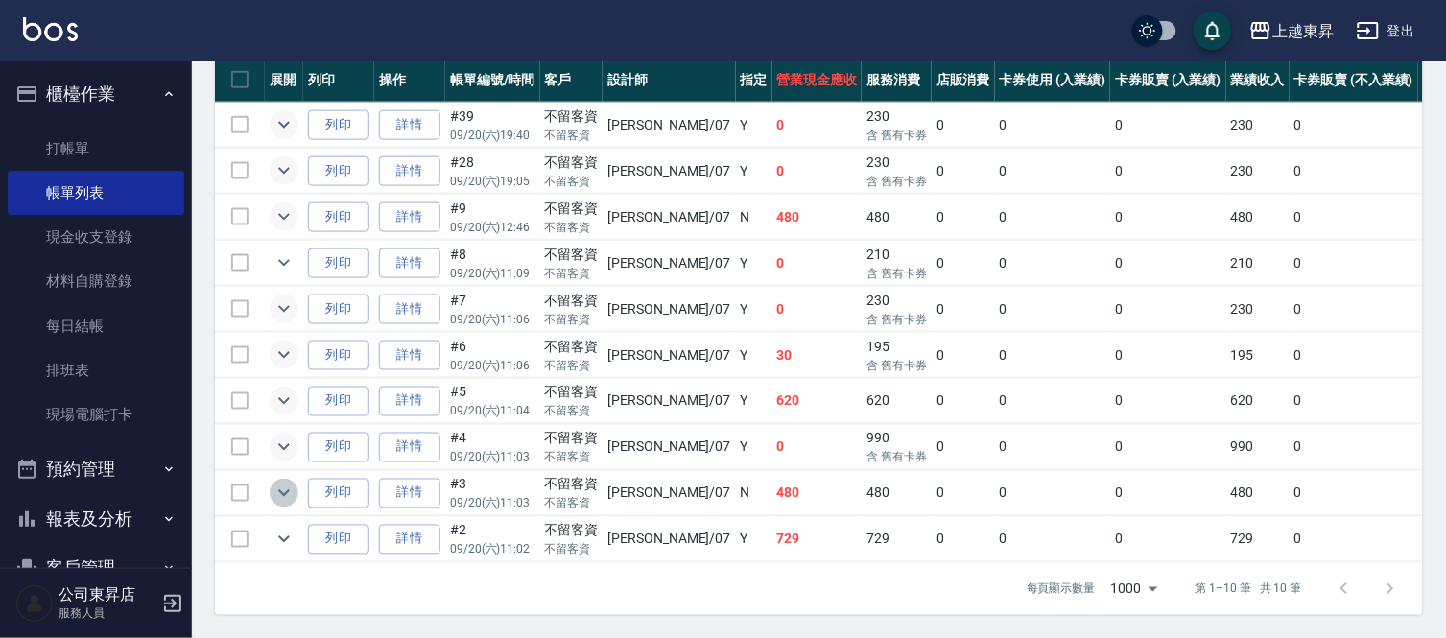
click at [281, 482] on icon "expand row" at bounding box center [283, 493] width 23 height 23
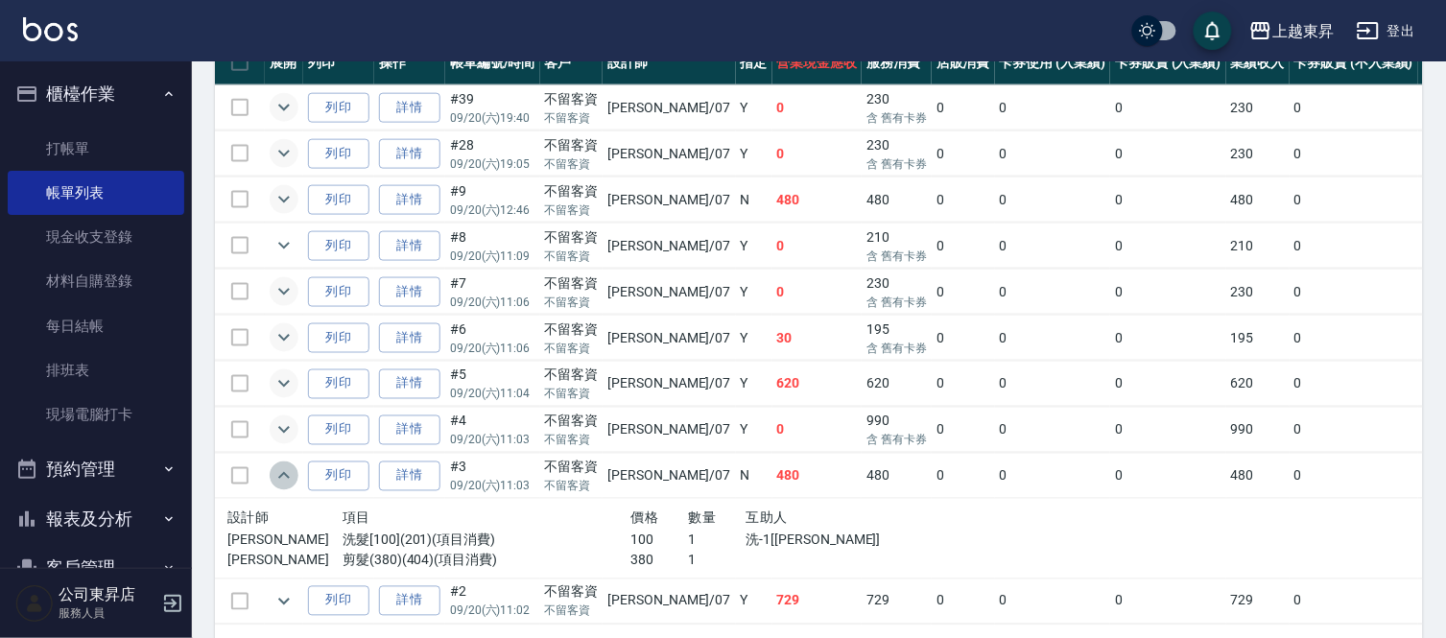
click at [281, 481] on icon "expand row" at bounding box center [283, 475] width 23 height 23
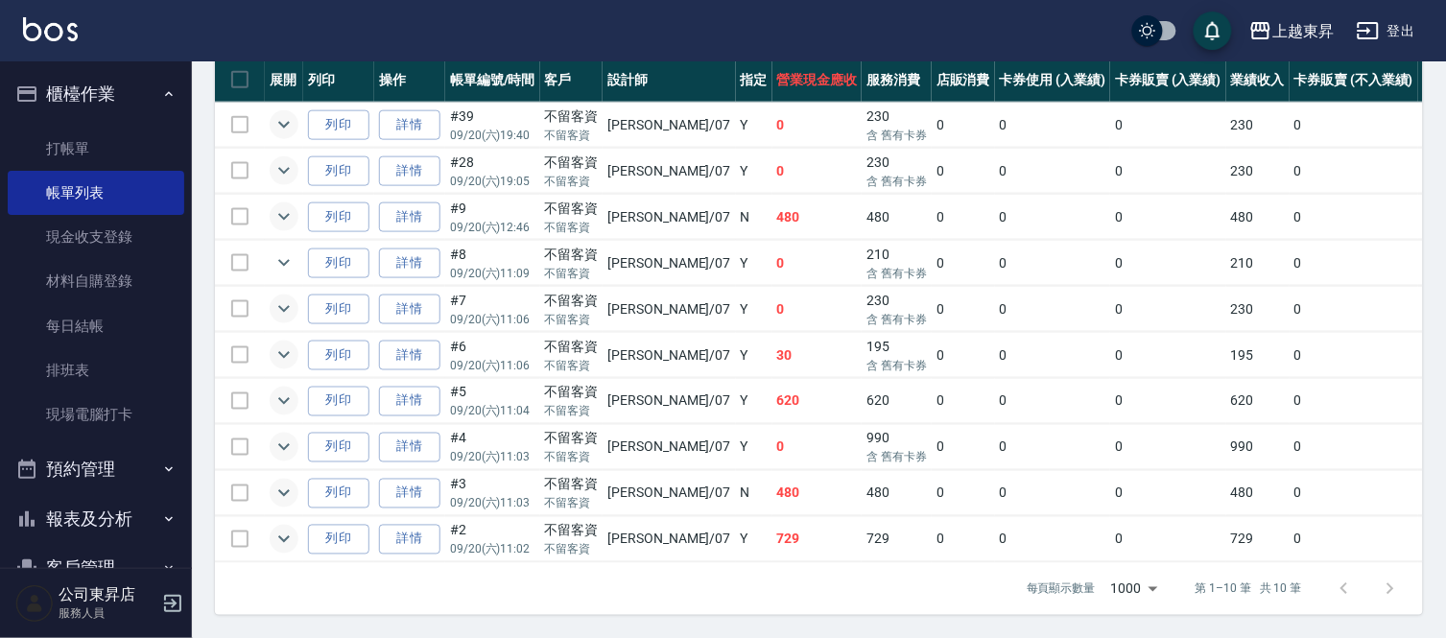
click at [278, 528] on icon "expand row" at bounding box center [283, 539] width 23 height 23
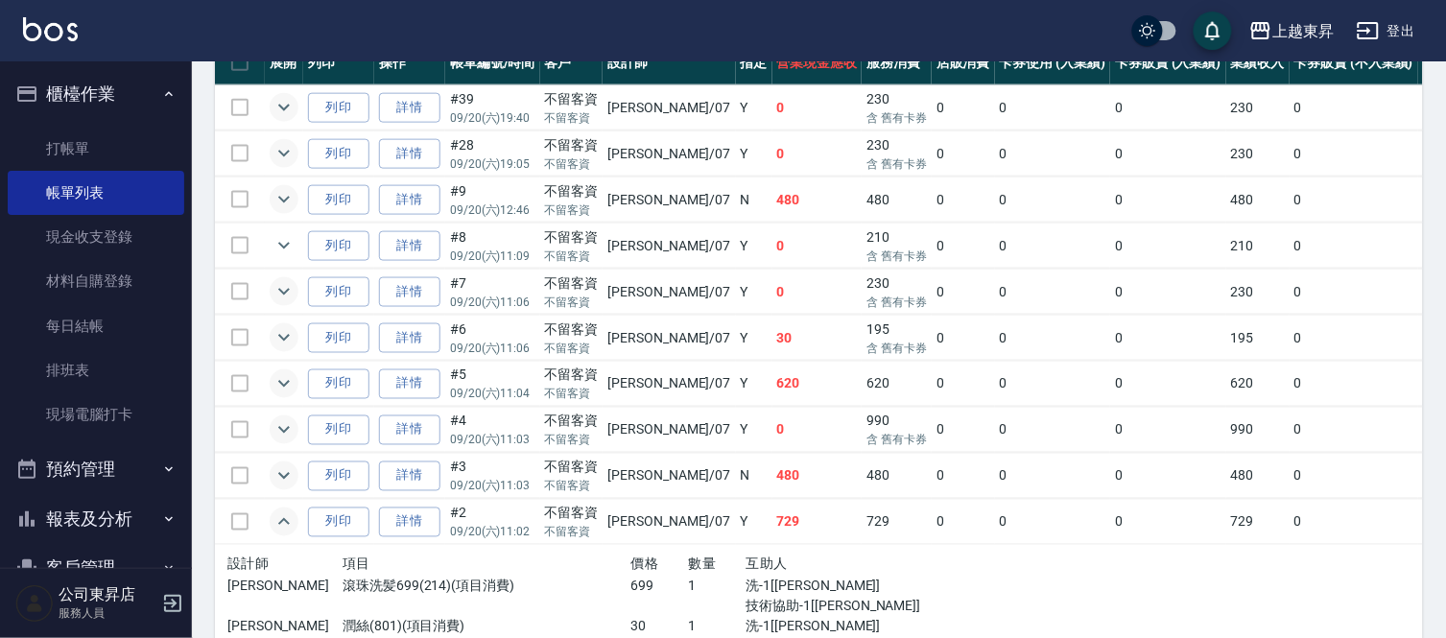
click at [278, 523] on icon "expand row" at bounding box center [283, 521] width 23 height 23
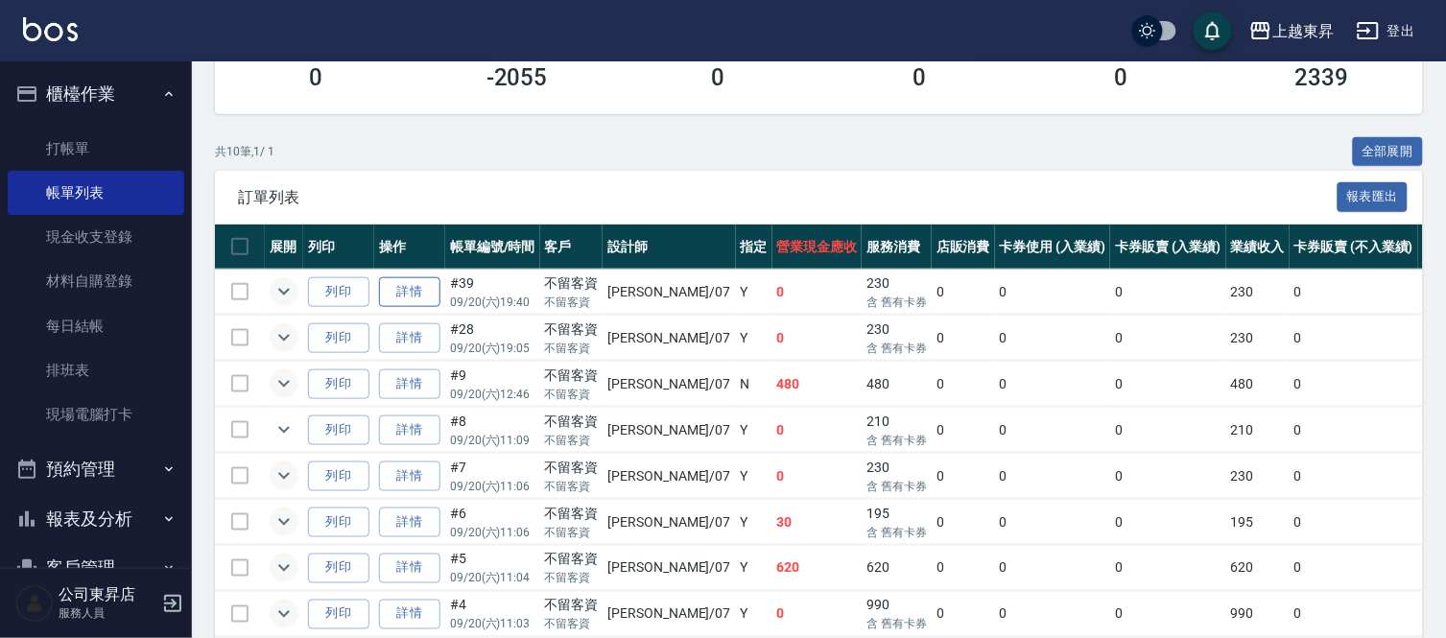
scroll to position [127, 0]
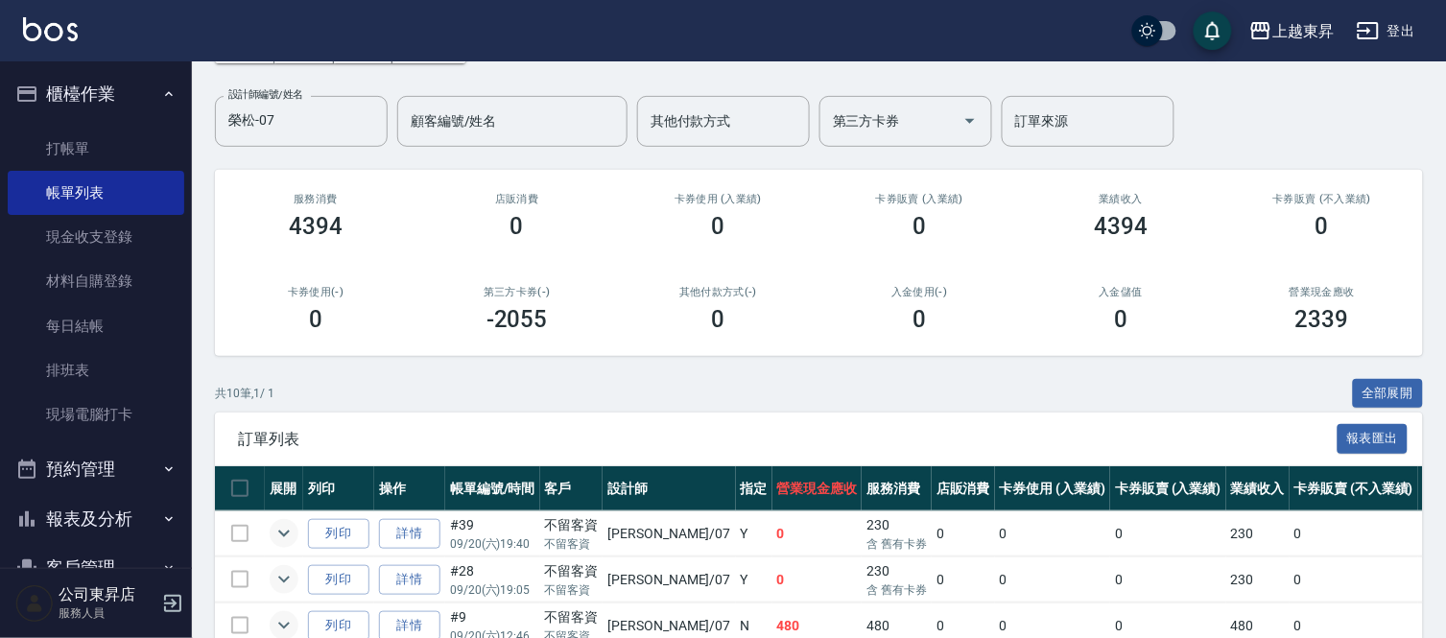
click at [368, 130] on button "Clear" at bounding box center [367, 120] width 27 height 27
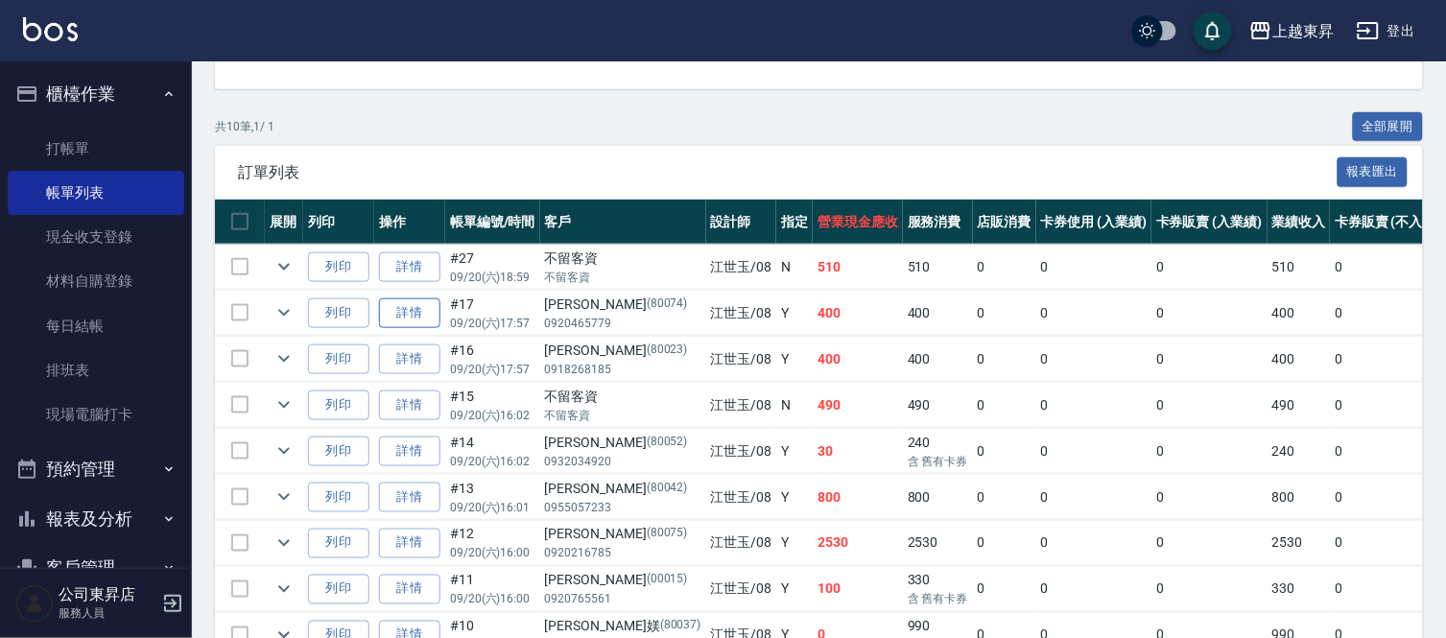
scroll to position [426, 0]
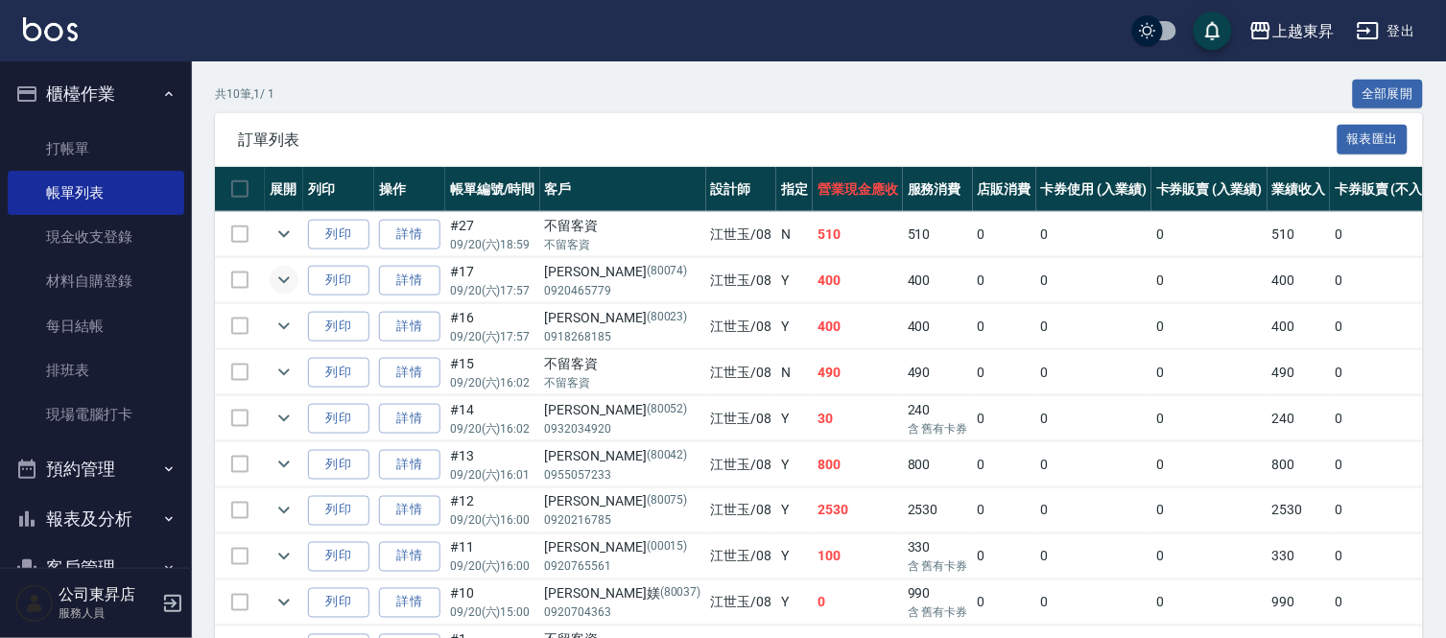
type input "[PERSON_NAME]-08"
click at [273, 278] on icon "expand row" at bounding box center [283, 280] width 23 height 23
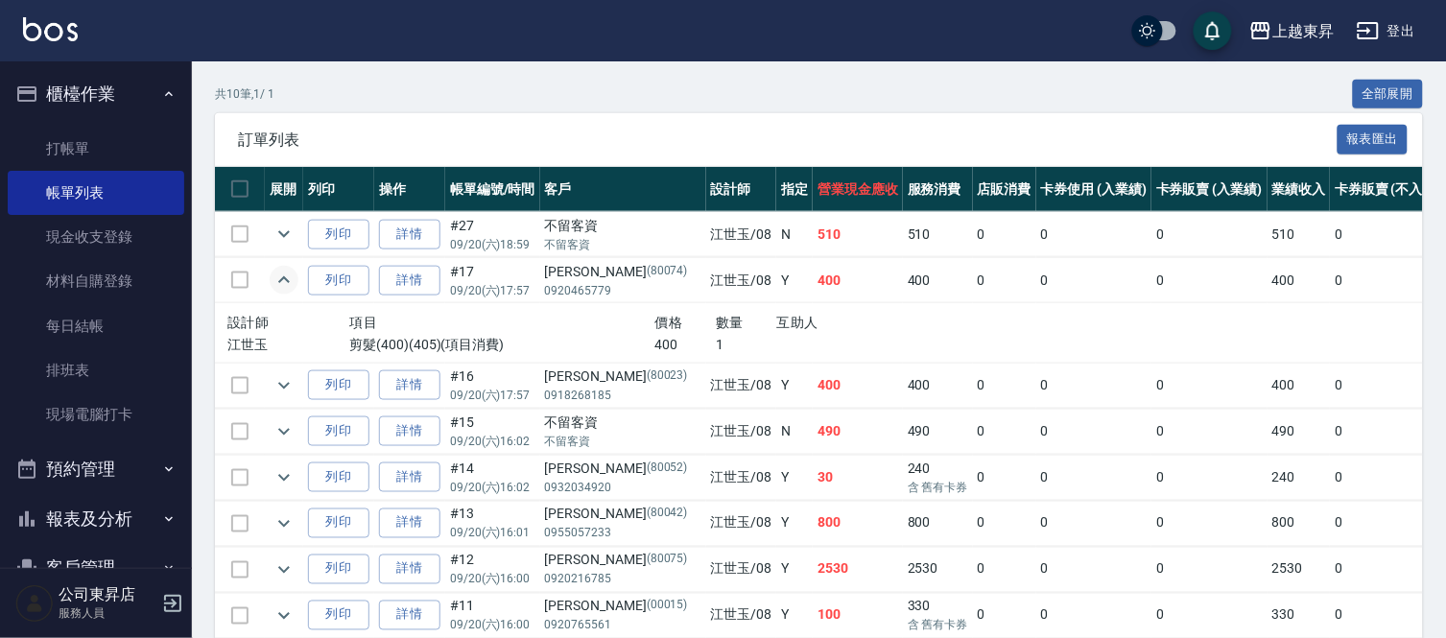
click at [273, 278] on icon "expand row" at bounding box center [283, 280] width 23 height 23
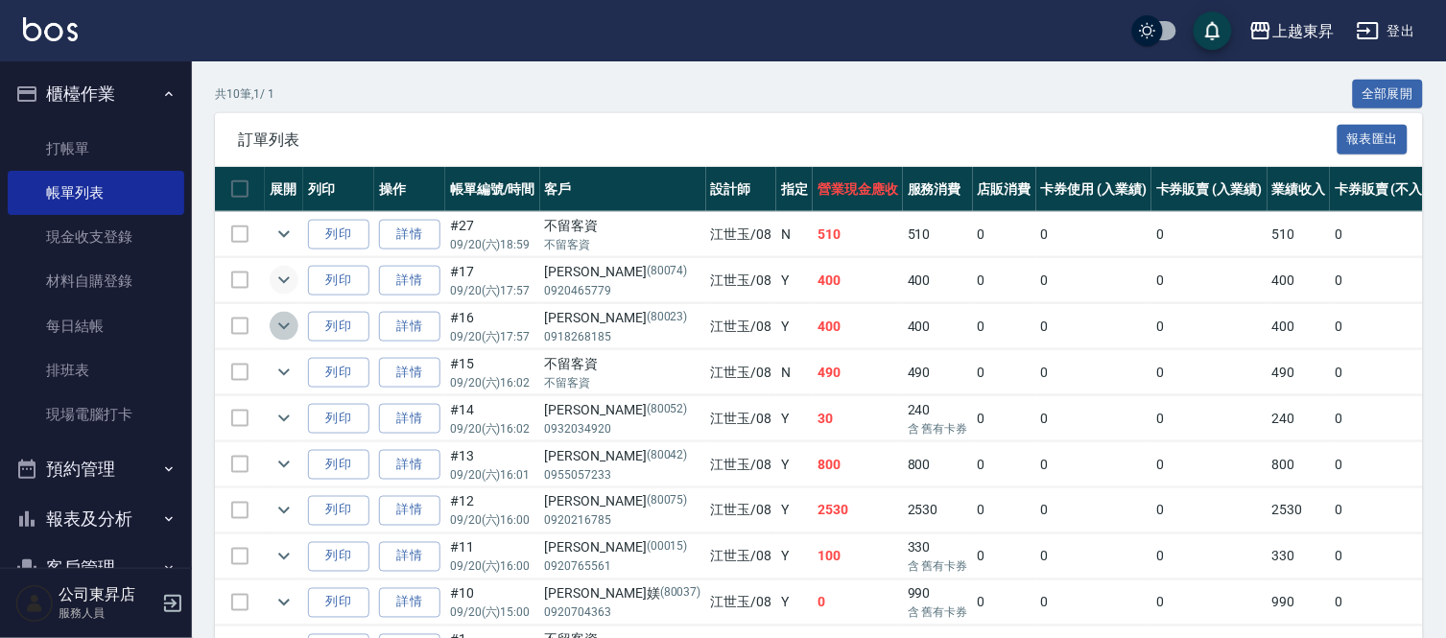
click at [279, 324] on icon "expand row" at bounding box center [284, 326] width 12 height 7
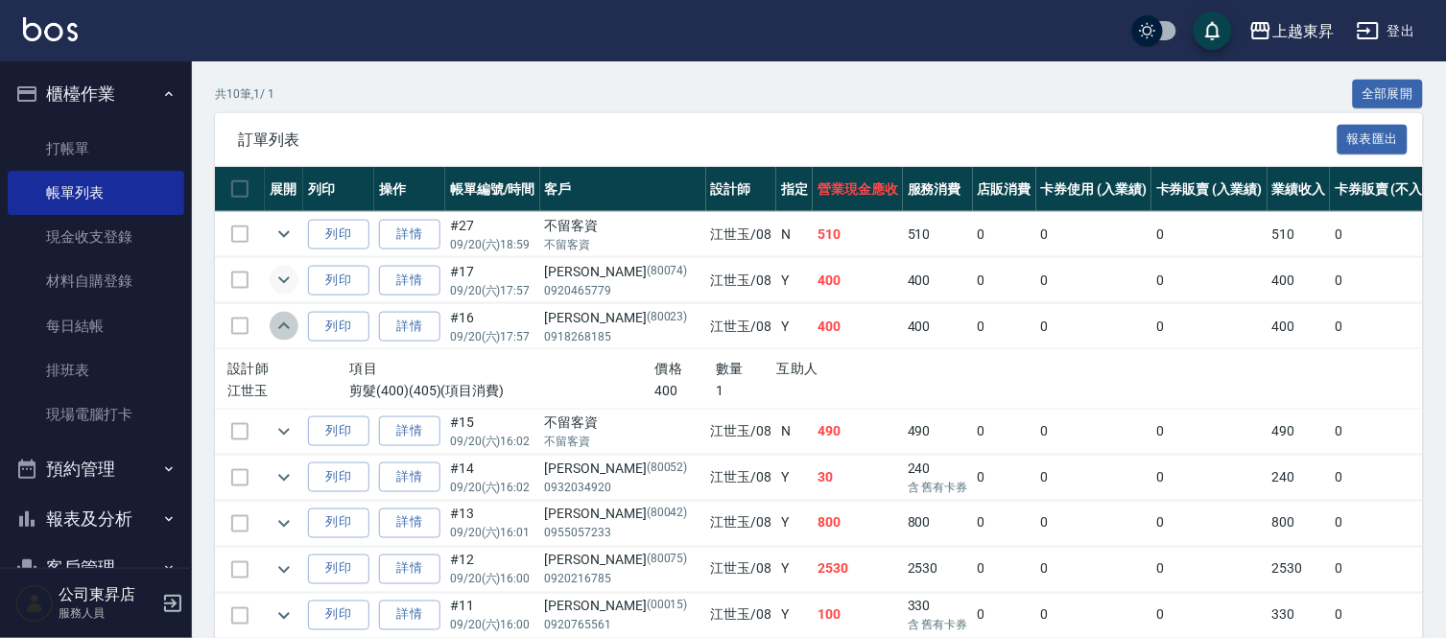
click at [279, 324] on icon "expand row" at bounding box center [283, 326] width 23 height 23
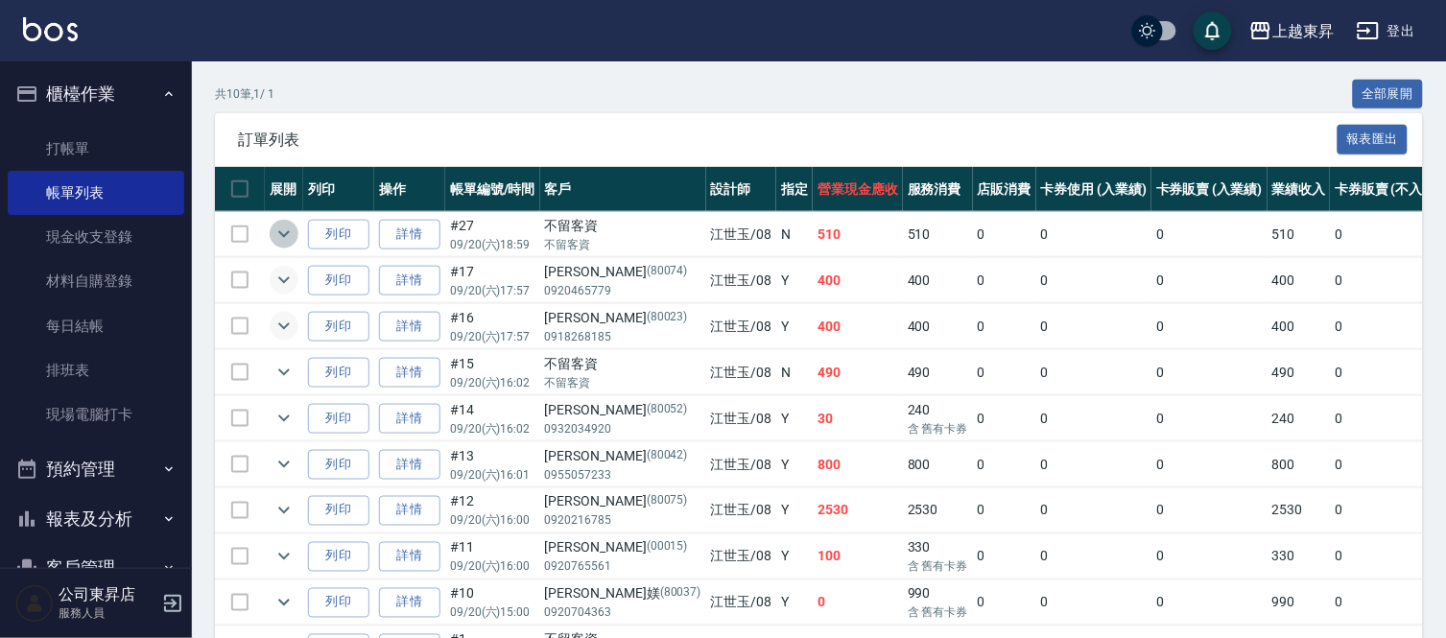
click at [286, 236] on icon "expand row" at bounding box center [283, 234] width 23 height 23
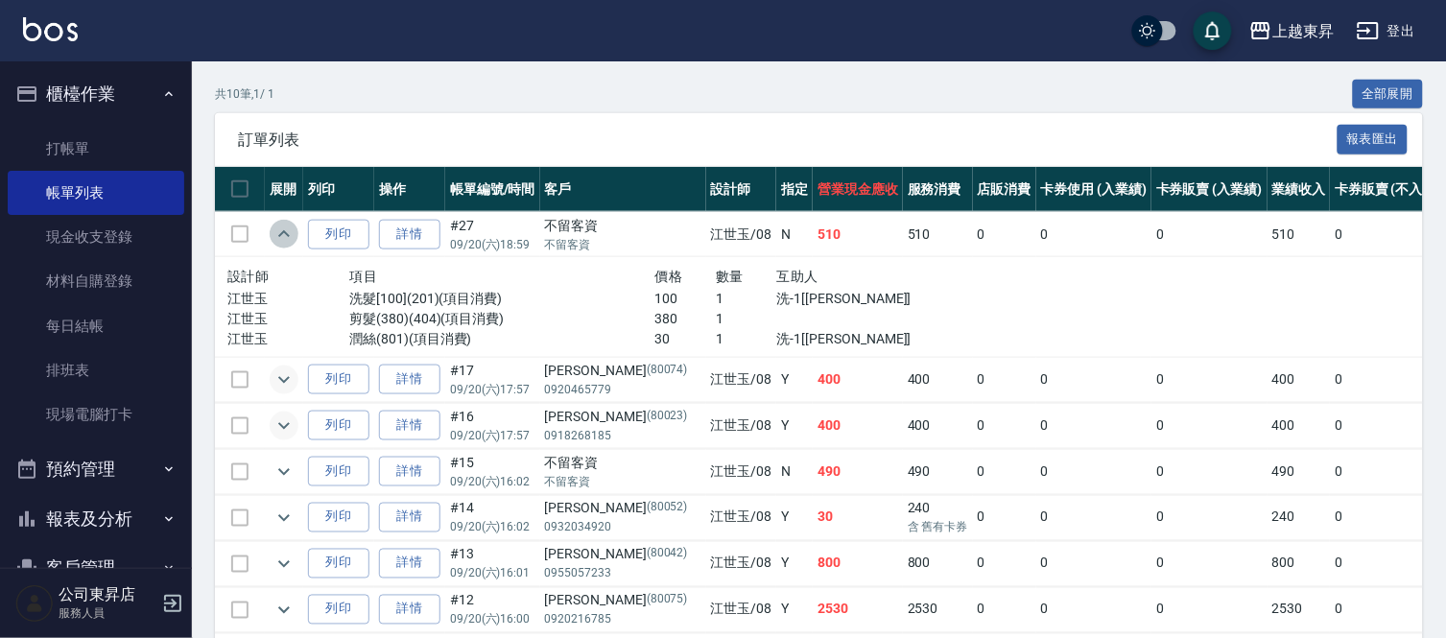
click at [286, 236] on icon "expand row" at bounding box center [283, 234] width 23 height 23
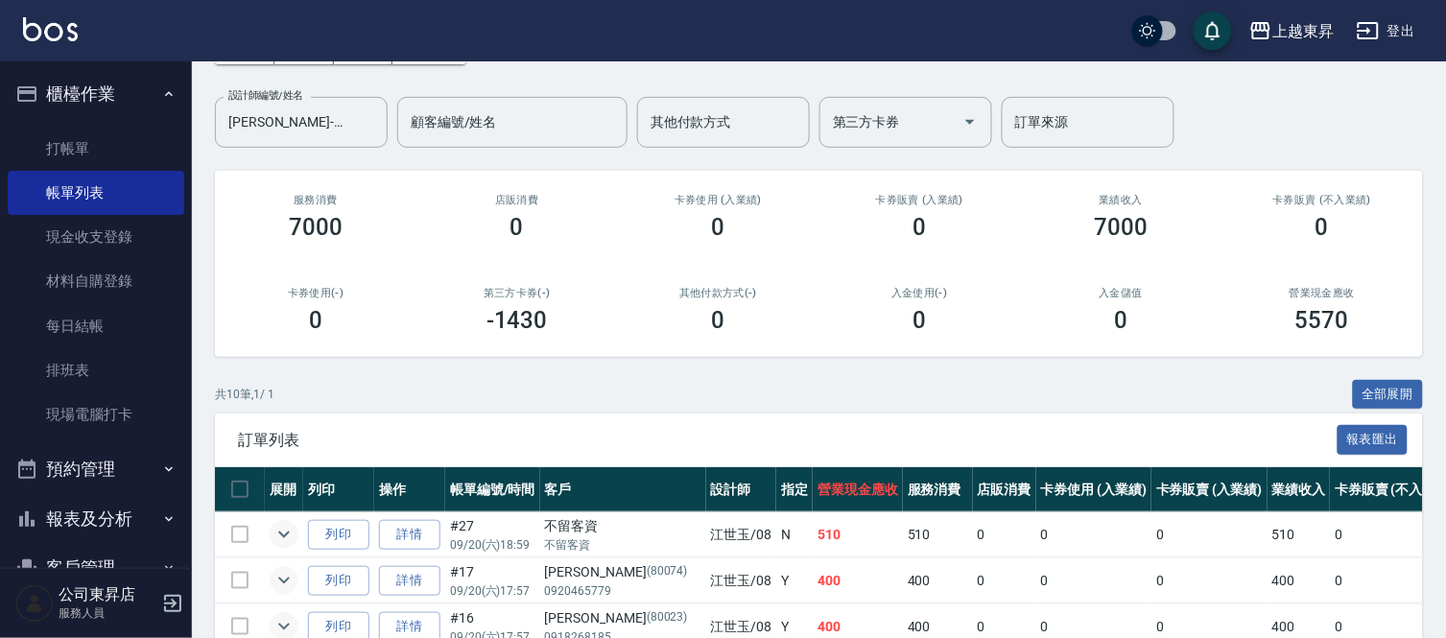
scroll to position [319, 0]
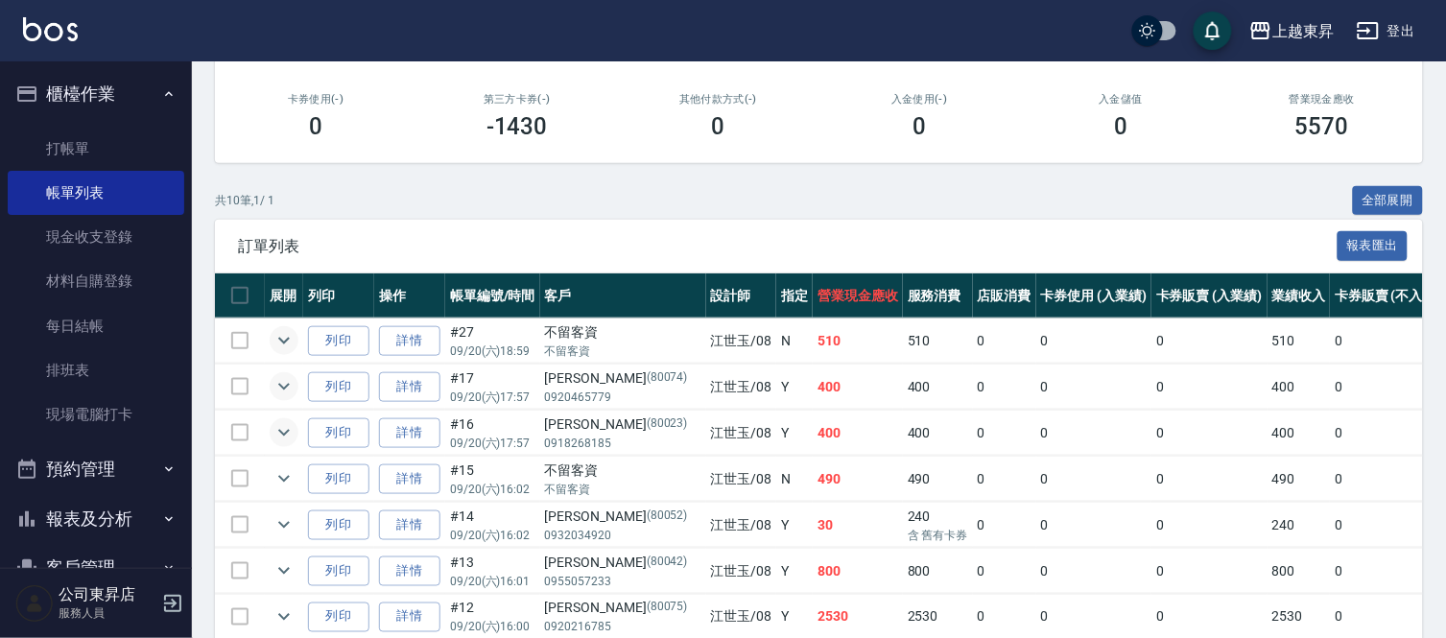
click at [283, 347] on icon "expand row" at bounding box center [283, 340] width 23 height 23
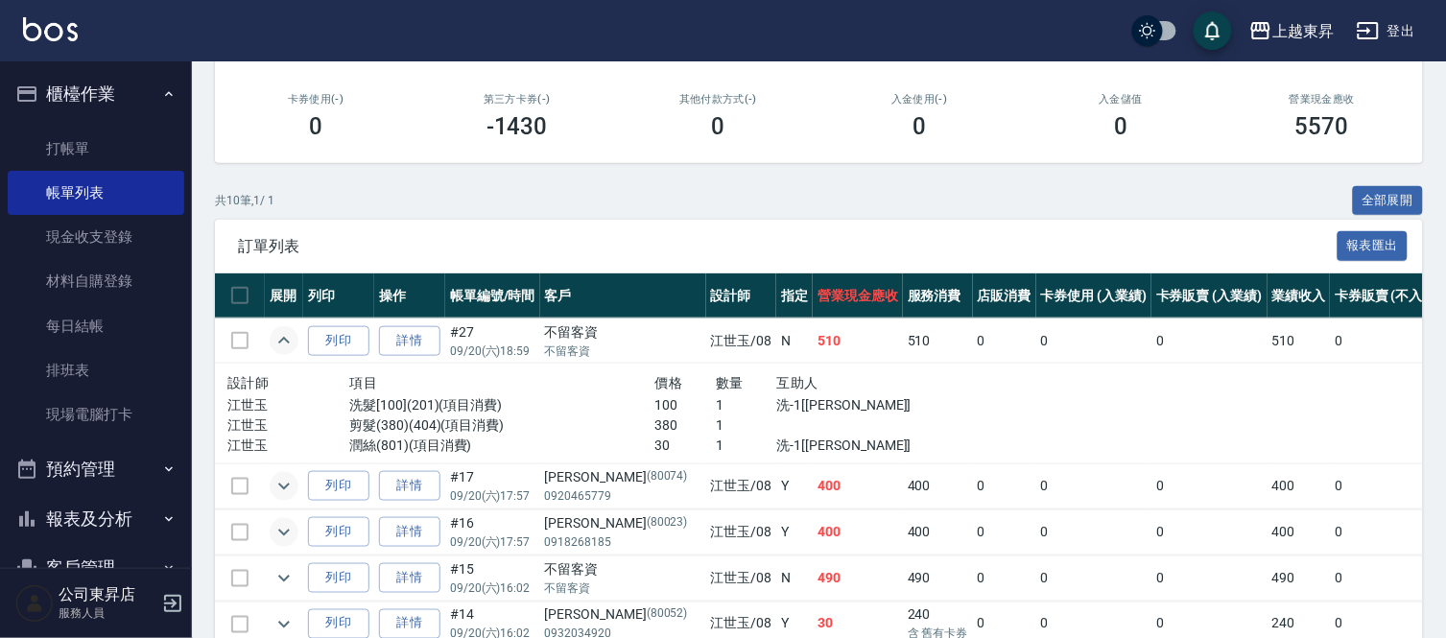
click at [279, 346] on icon "expand row" at bounding box center [283, 340] width 23 height 23
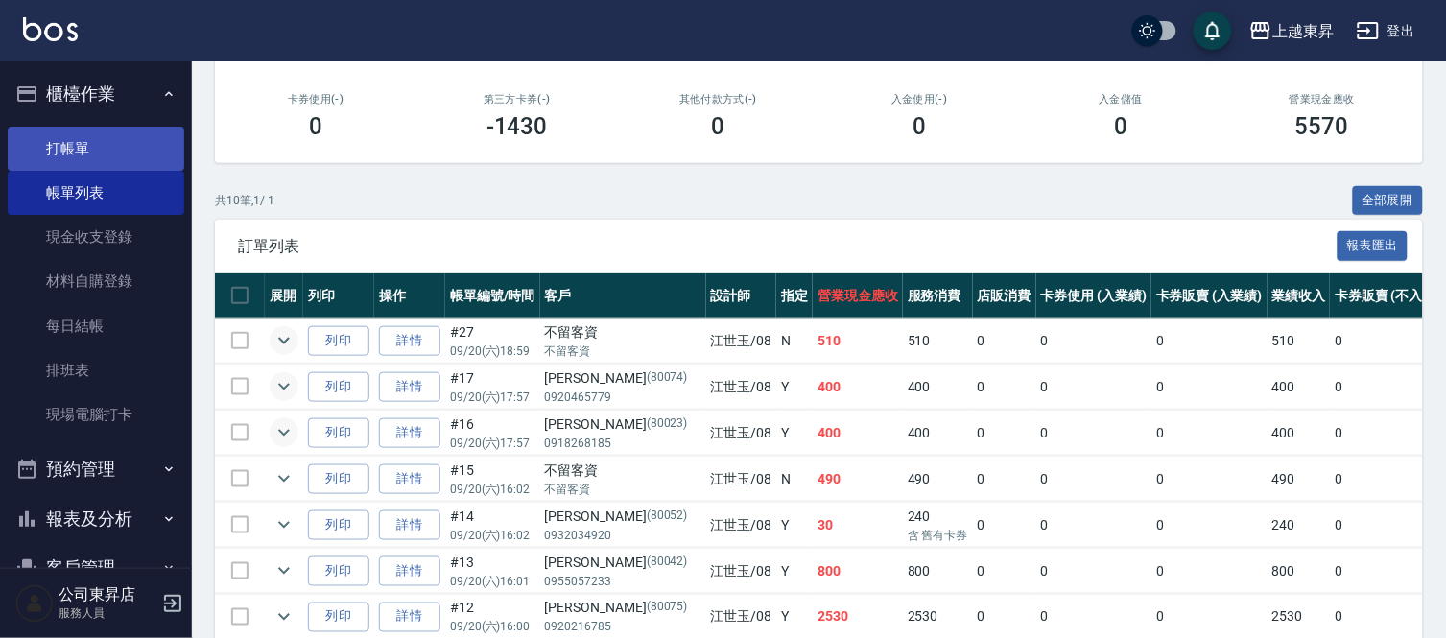
click at [113, 155] on link "打帳單" at bounding box center [96, 149] width 177 height 44
